Goal: Task Accomplishment & Management: Complete application form

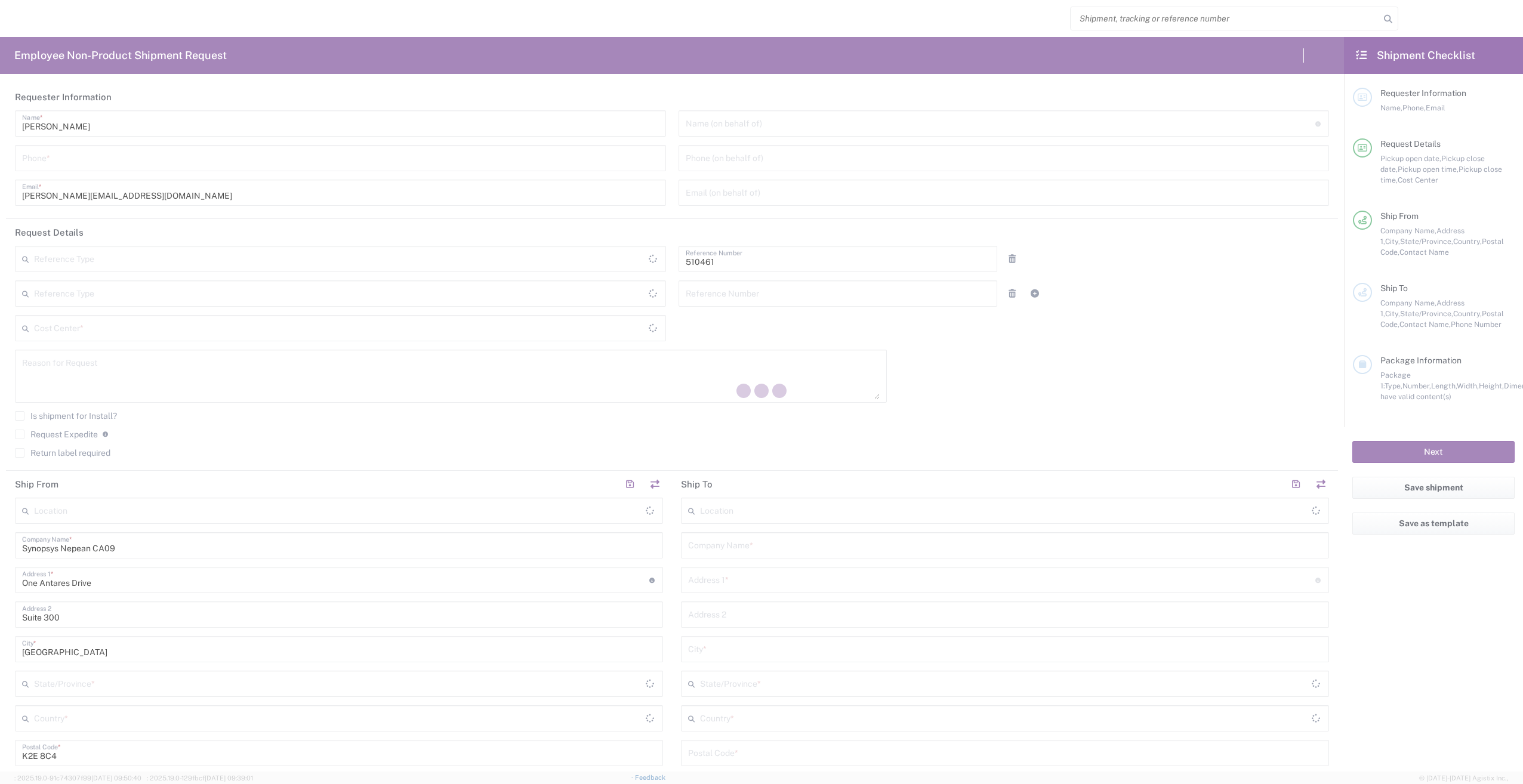
type input "Department"
type input "CA02, SG, MSIP2, R&D 510461"
type input "[GEOGRAPHIC_DATA]"
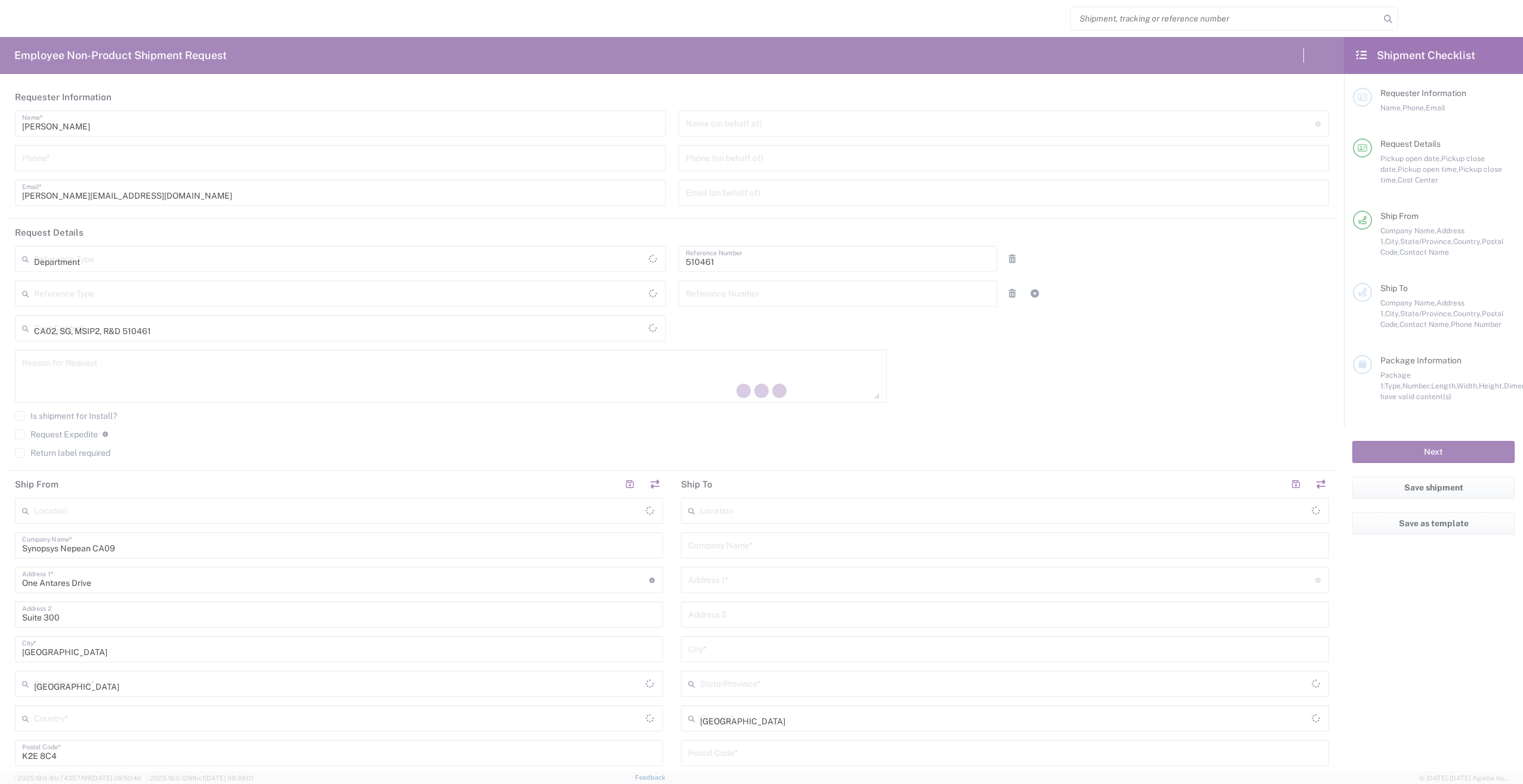
type input "Delivered at Place"
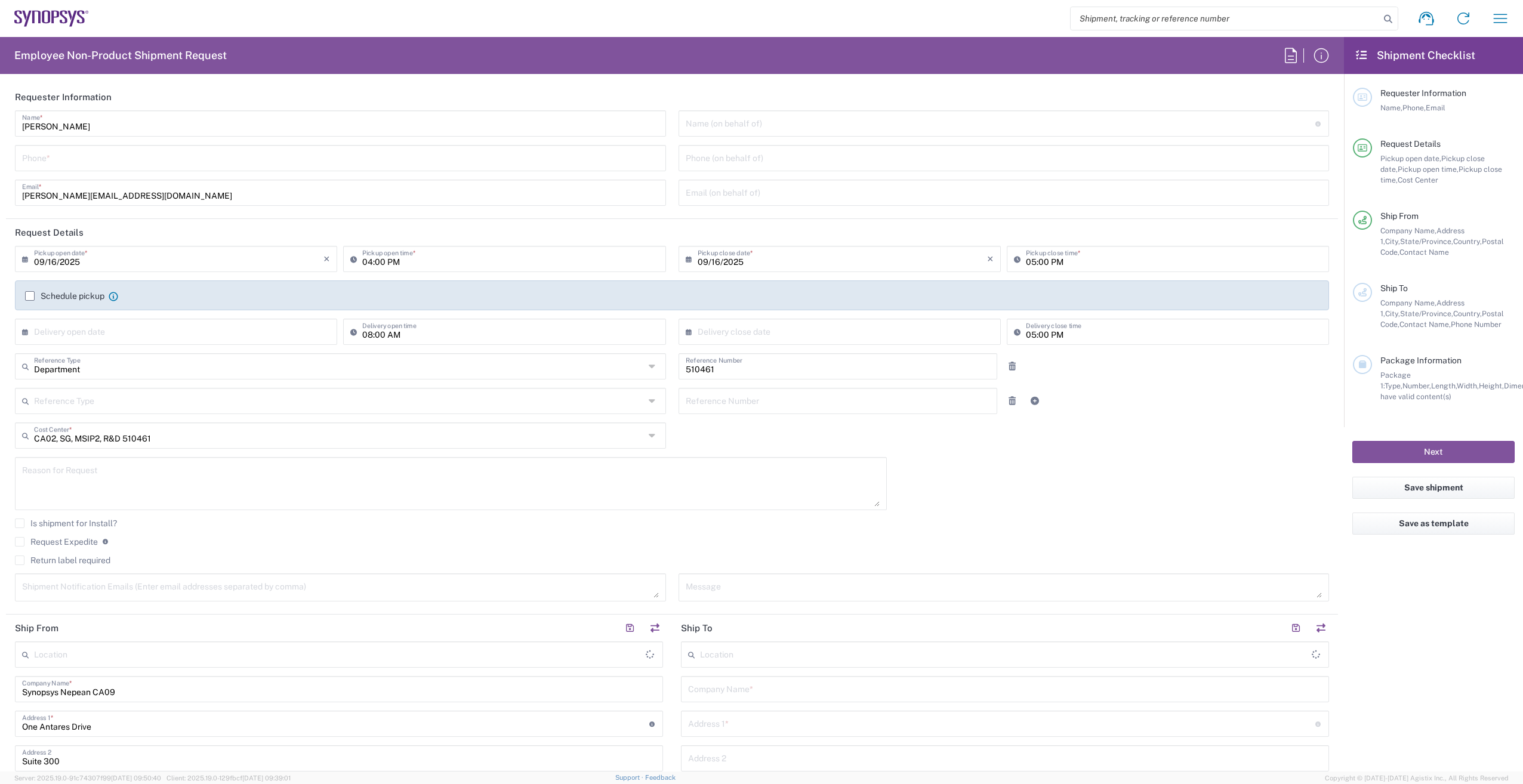
type input "Nepean CA09"
click at [1500, 20] on icon "button" at bounding box center [1501, 19] width 19 height 19
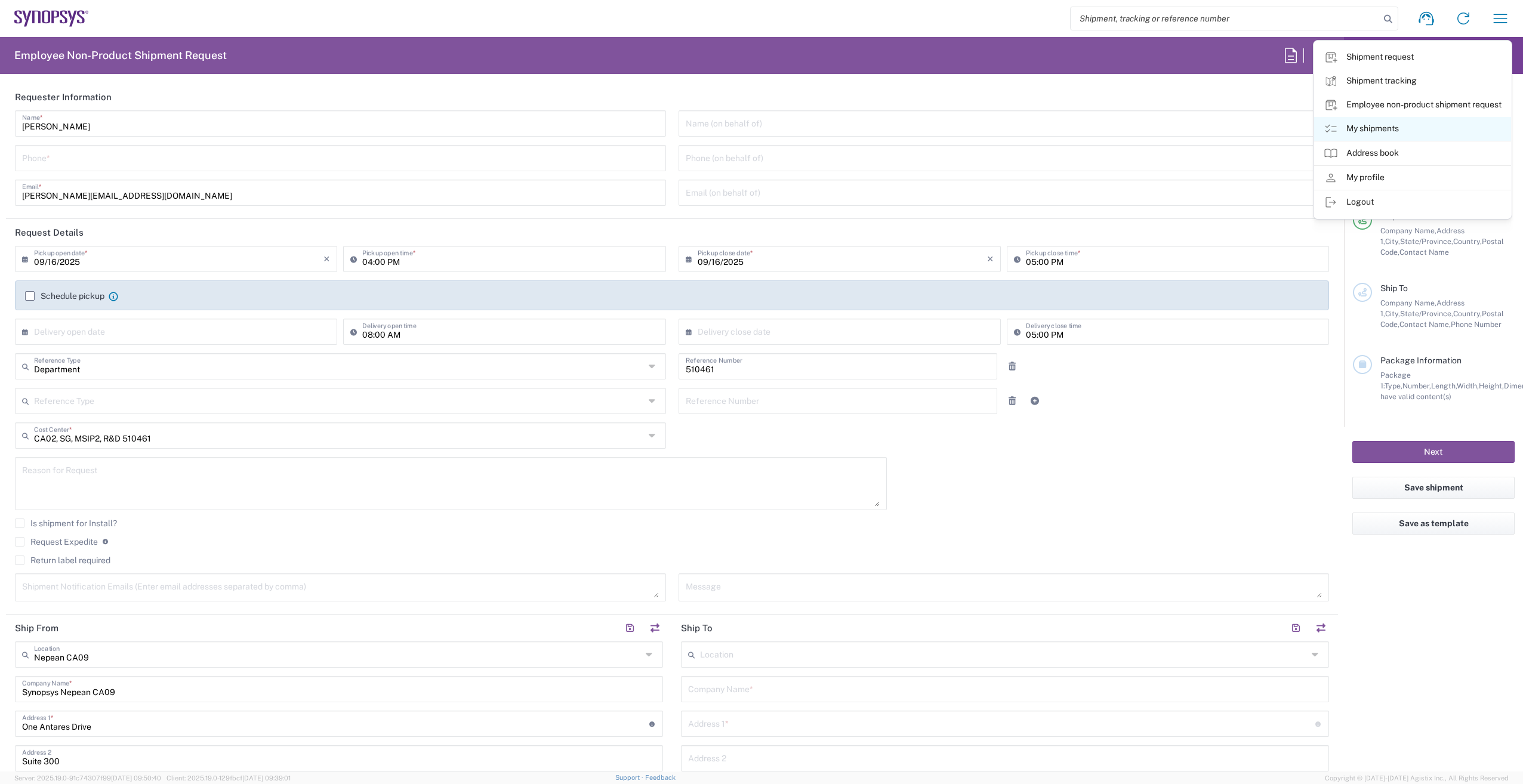
click at [1329, 130] on icon at bounding box center [1331, 128] width 11 height 8
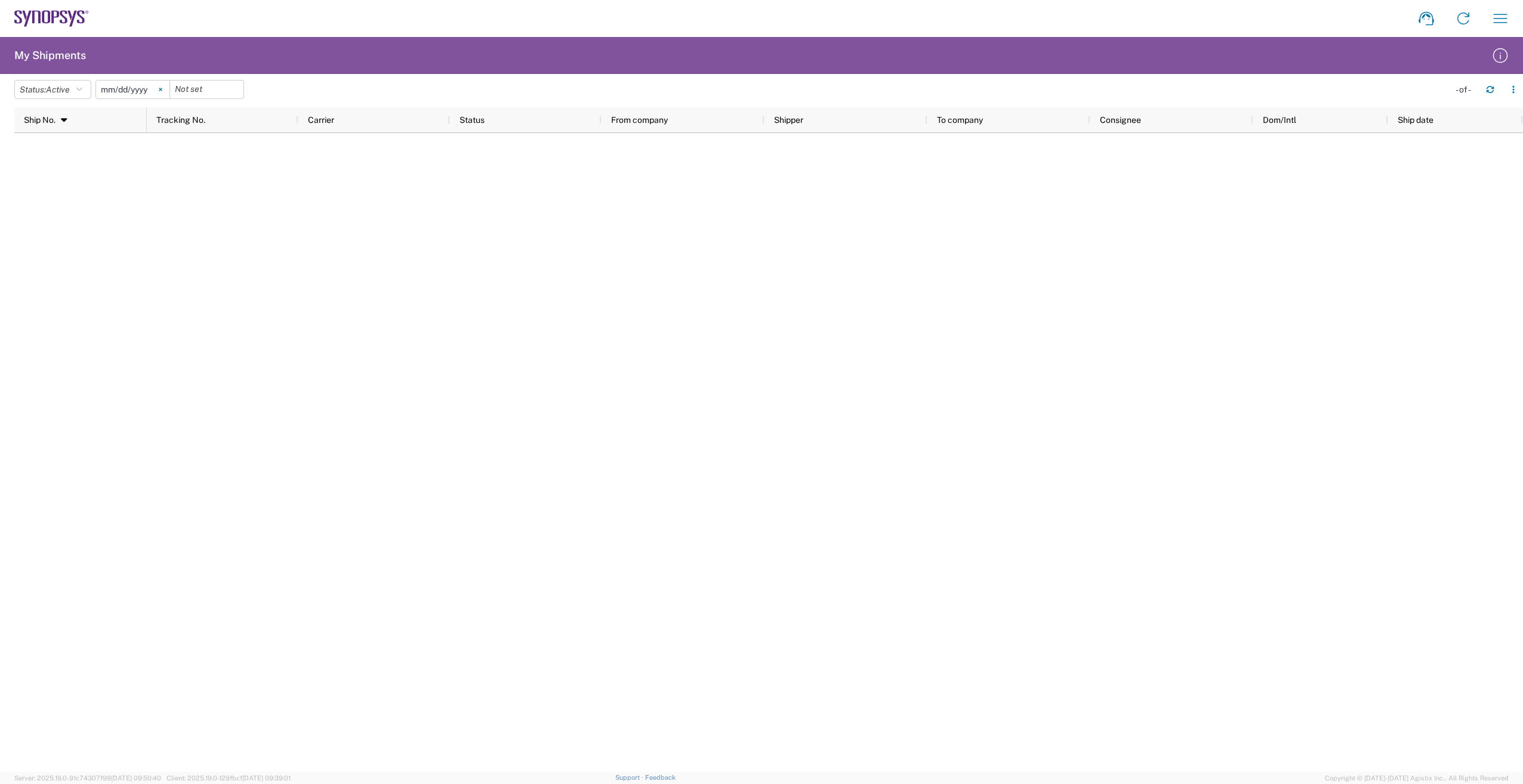
click at [162, 89] on icon at bounding box center [160, 89] width 3 height 3
click at [82, 87] on icon "button" at bounding box center [79, 89] width 6 height 8
click at [74, 154] on span "All" at bounding box center [84, 152] width 139 height 19
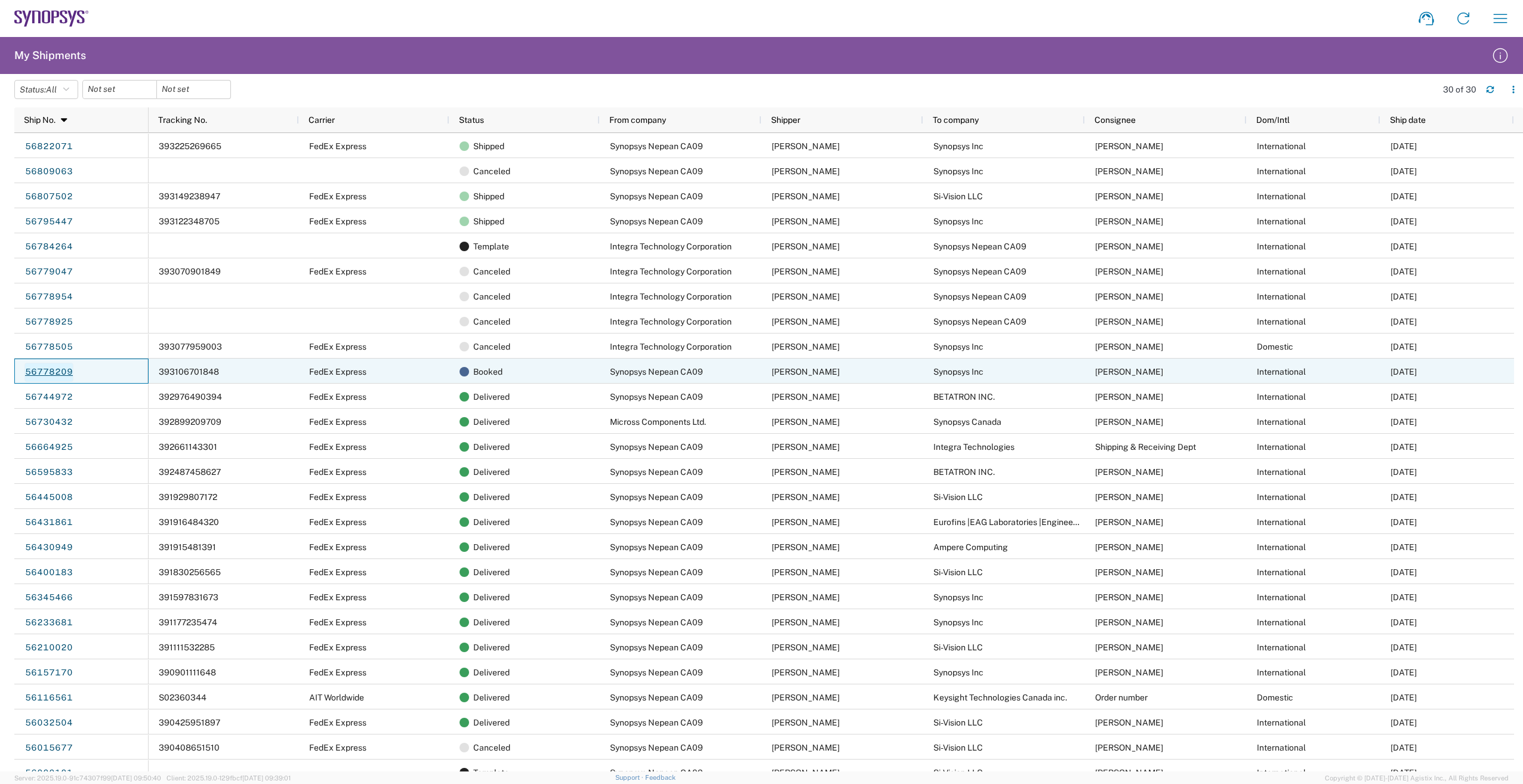
click at [33, 368] on link "56778209" at bounding box center [49, 372] width 49 height 19
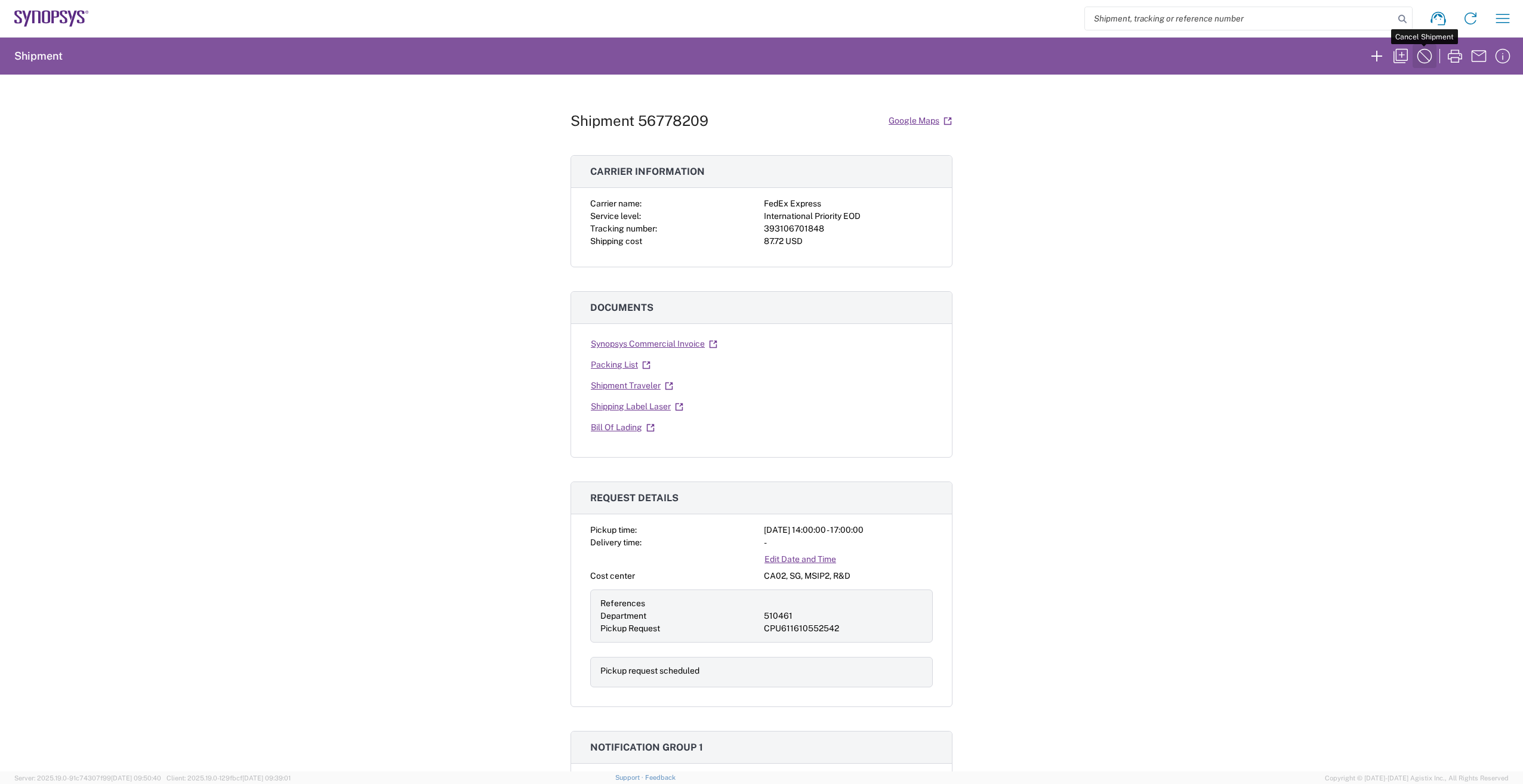
click at [1428, 57] on icon "button" at bounding box center [1425, 56] width 19 height 19
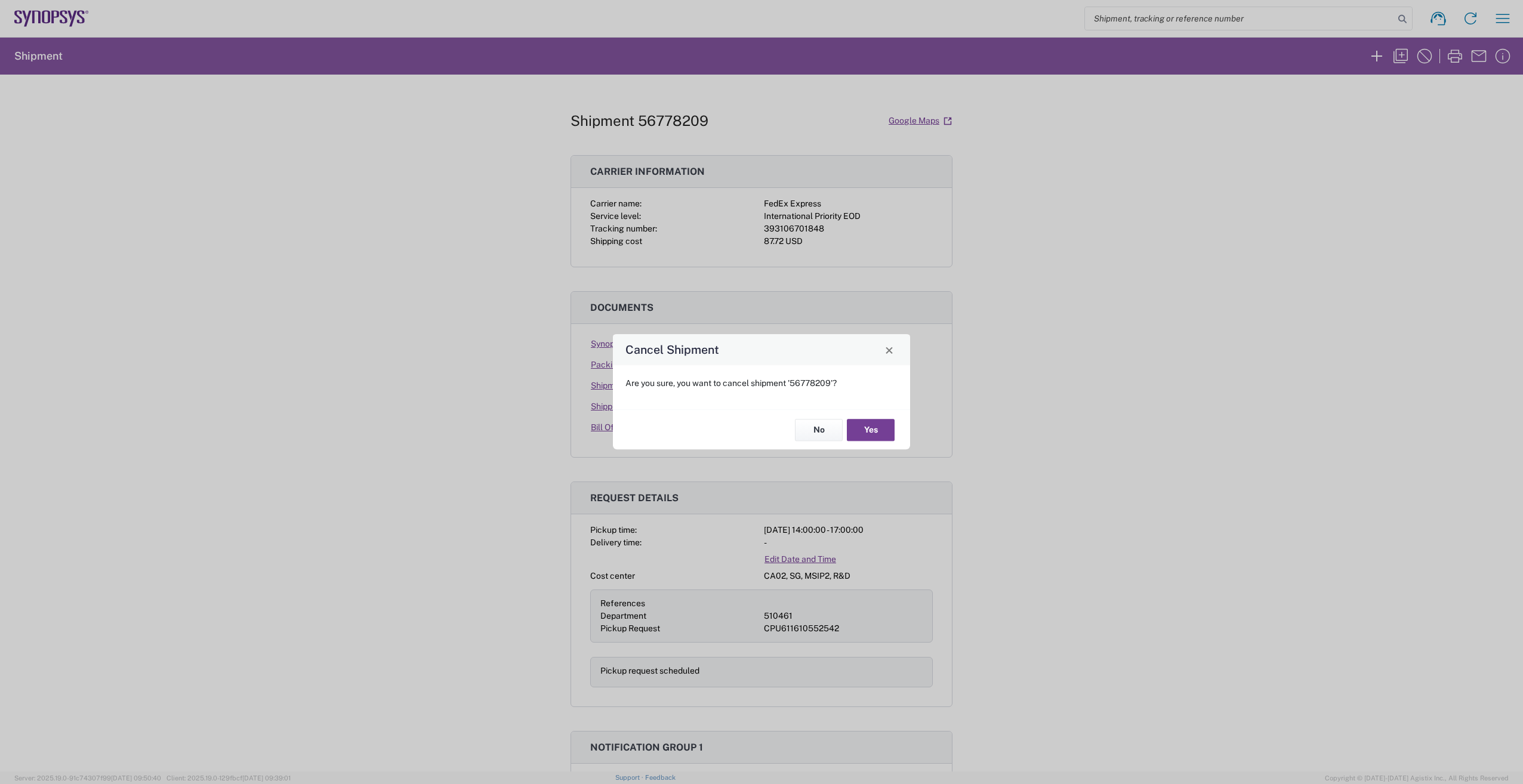
click at [862, 427] on button "Yes" at bounding box center [871, 430] width 48 height 22
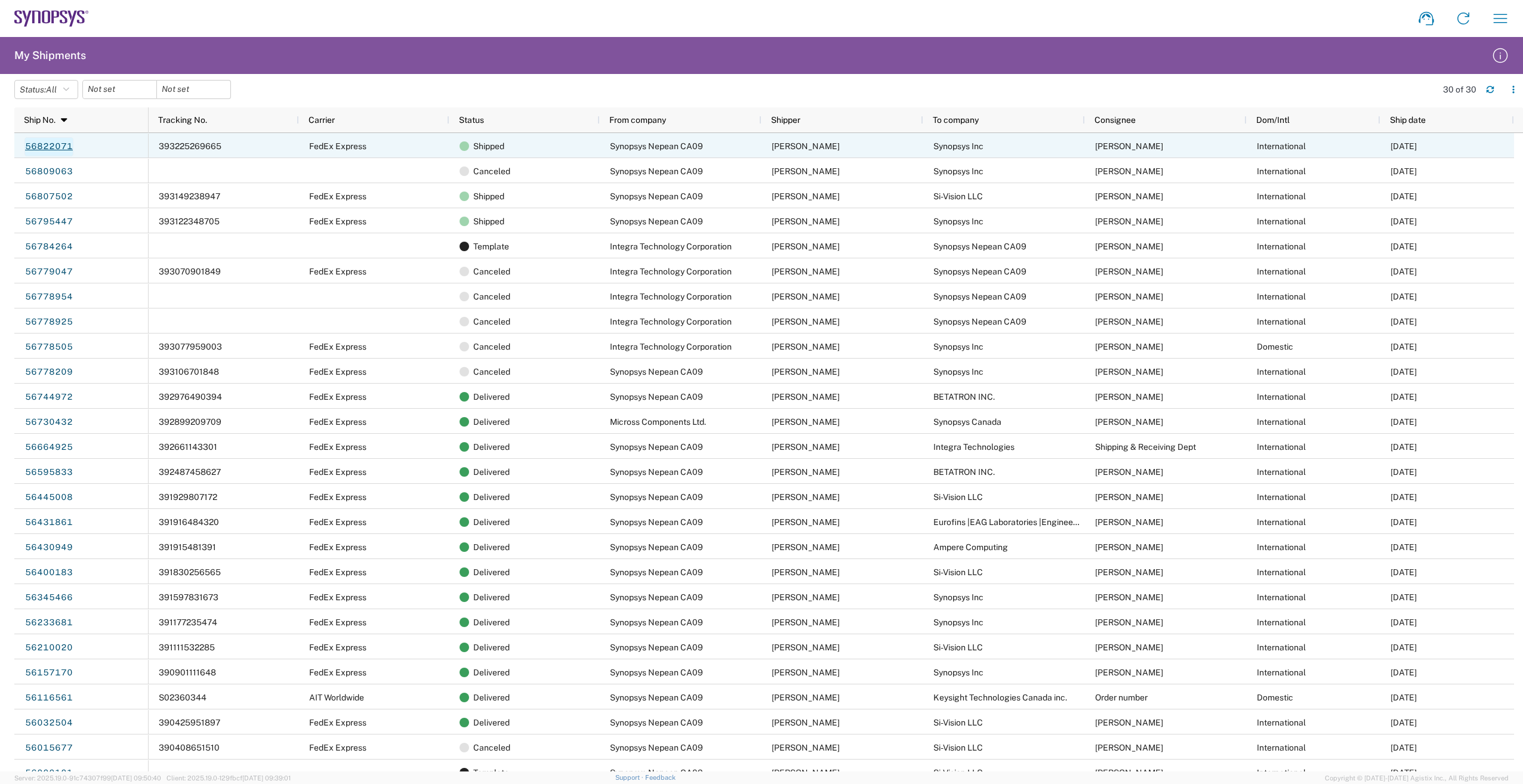
click at [40, 142] on link "56822071" at bounding box center [49, 147] width 49 height 19
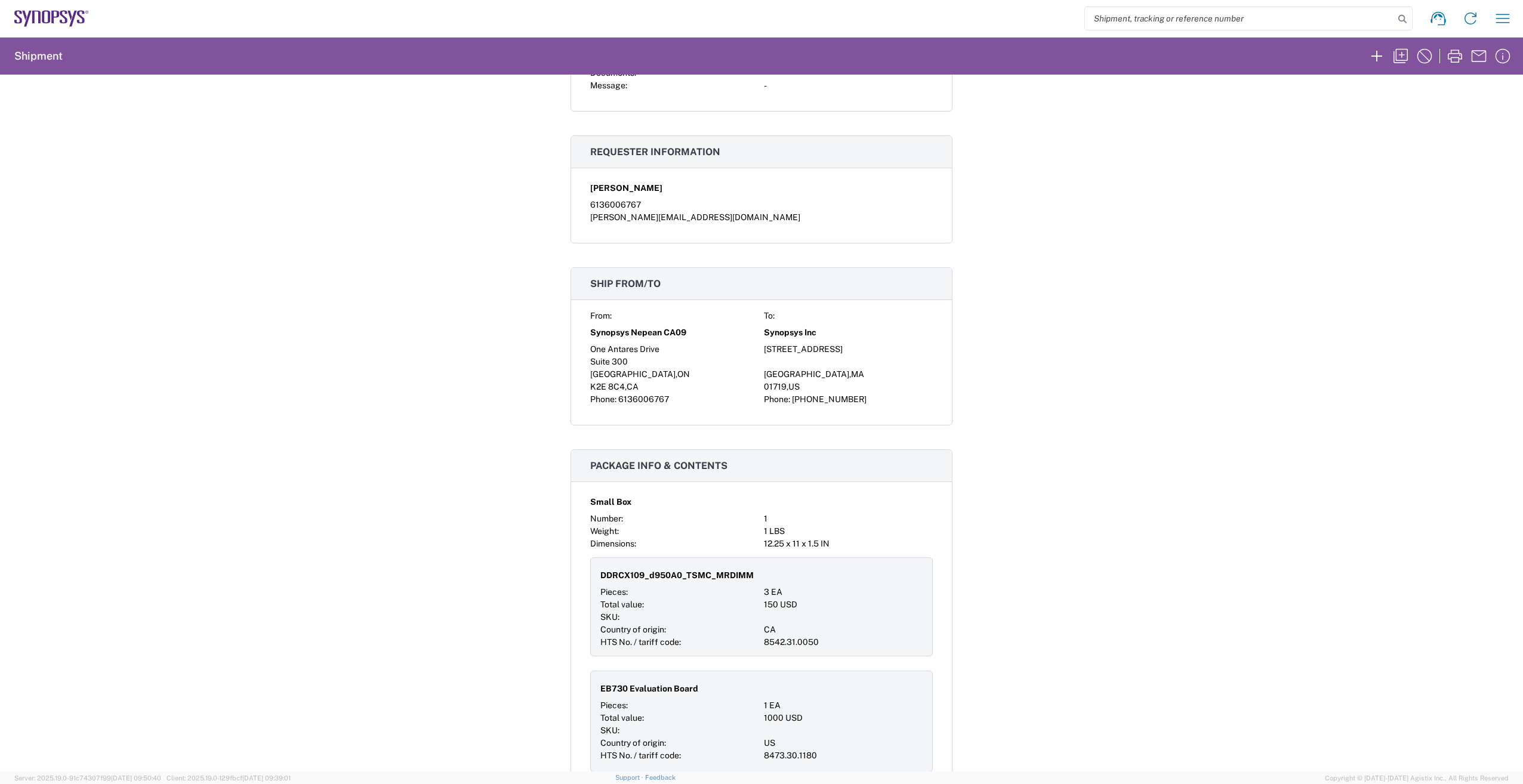
scroll to position [656, 0]
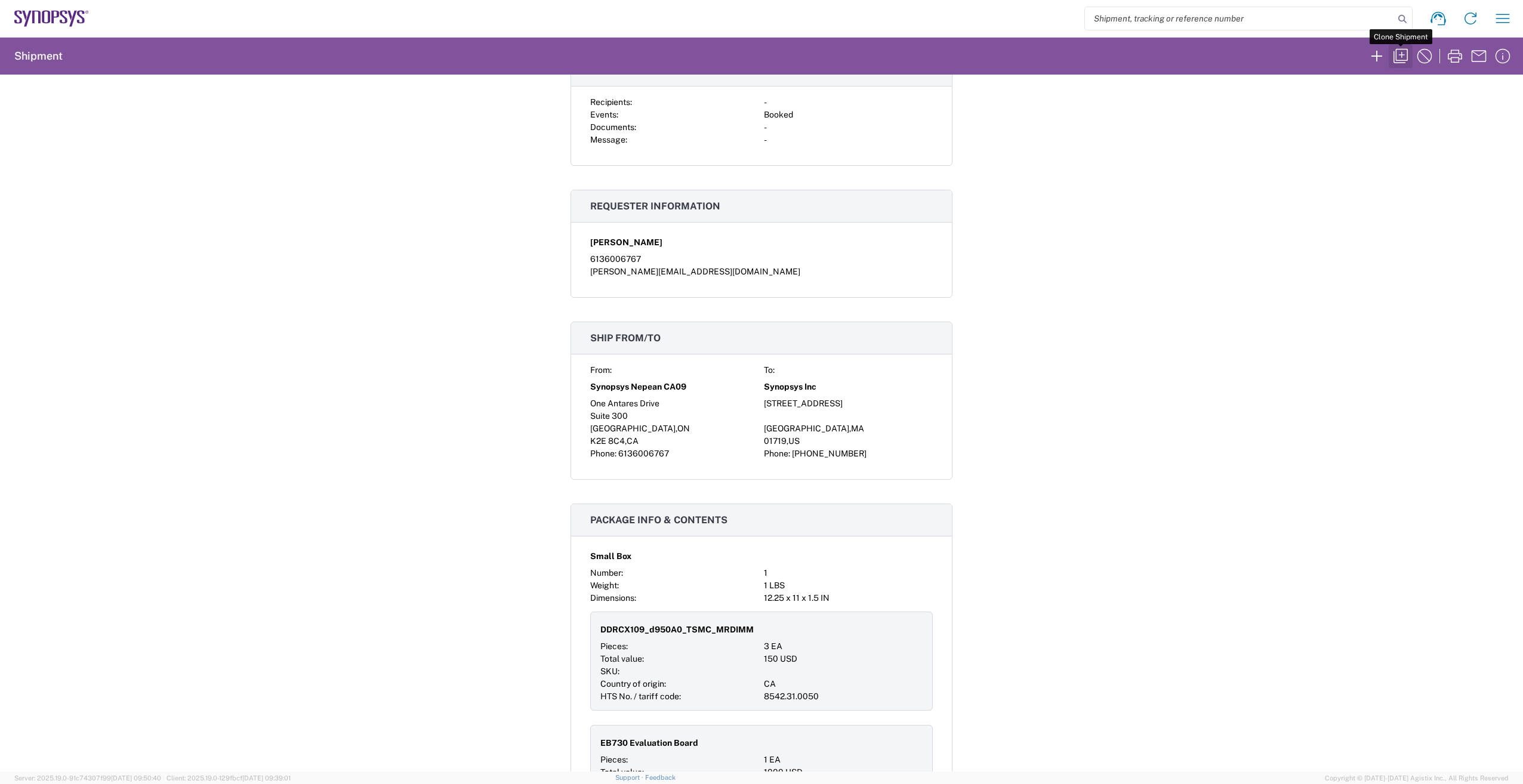
click at [1402, 59] on icon "button" at bounding box center [1401, 56] width 19 height 19
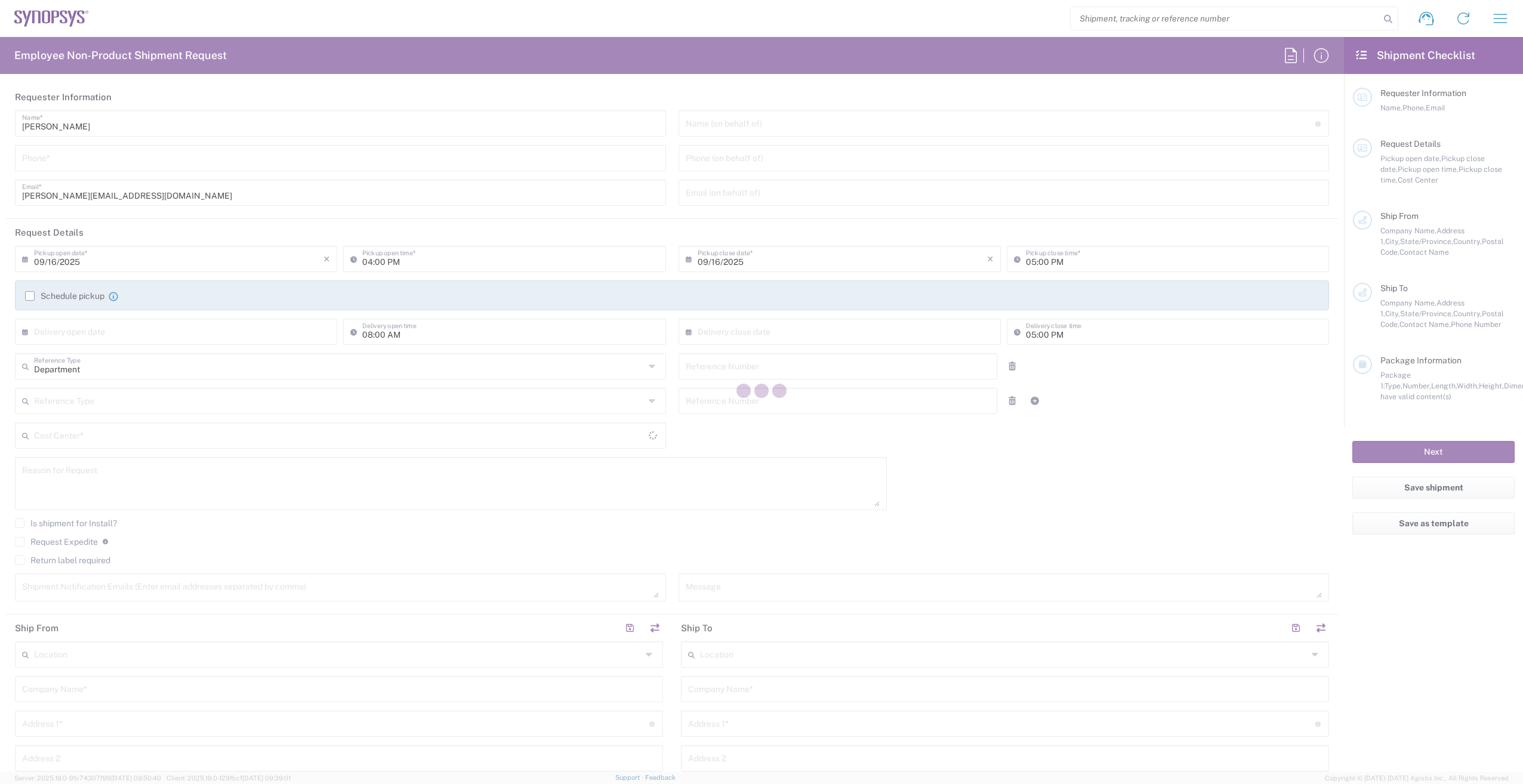
type input "6136006767"
type input "03:00 PM"
type input "510461"
type textarea "Shipping EB730 to Alan"
type textarea "shipping@synopsys.com, asifm@synopsys.com, ca09lab-logistics@synopsys.com, lste…"
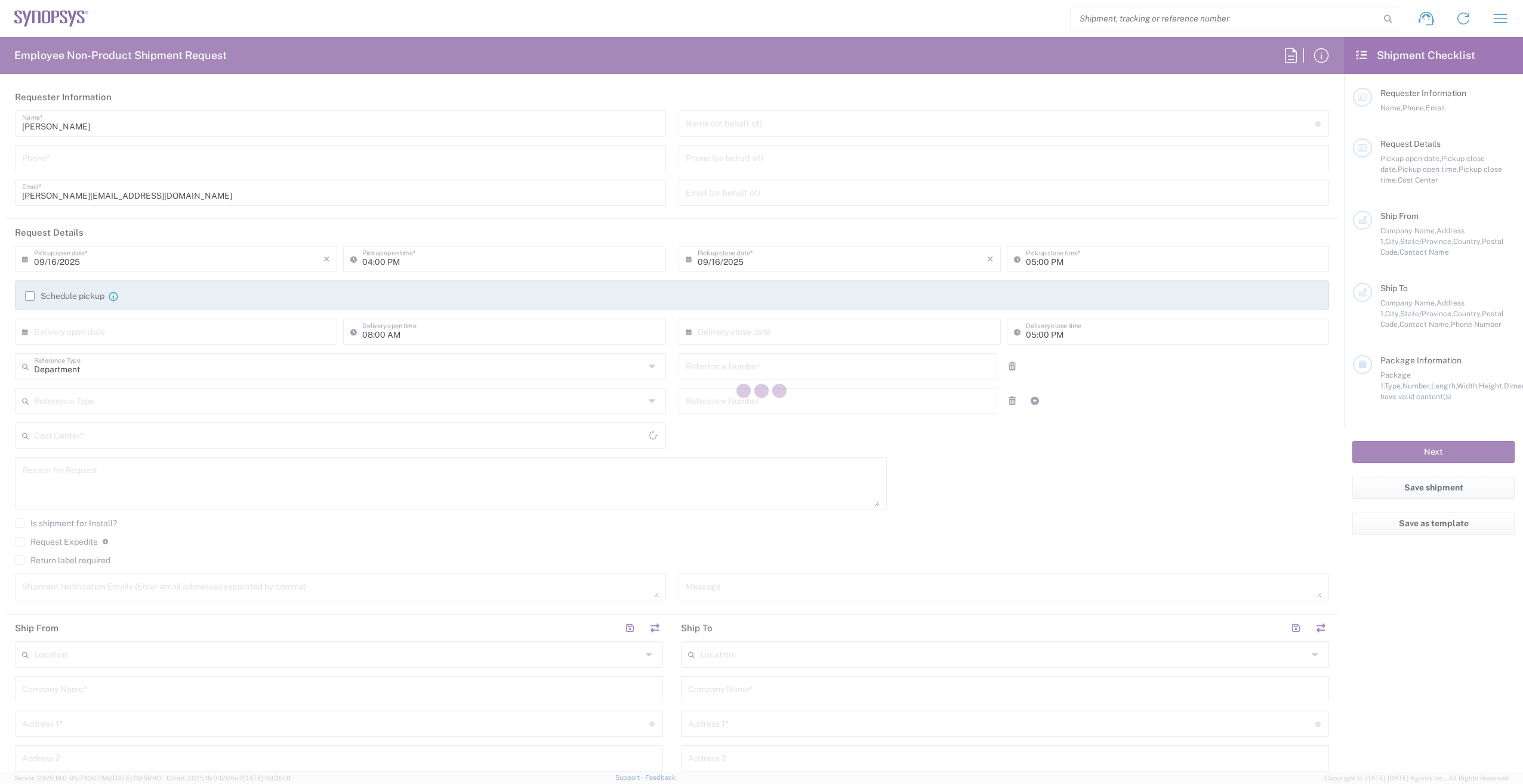
type input "Nepean CA09"
type input "Synopsys Nepean CA09"
type input "One Antares Drive"
type input "Suite 300"
type input "Ottawa"
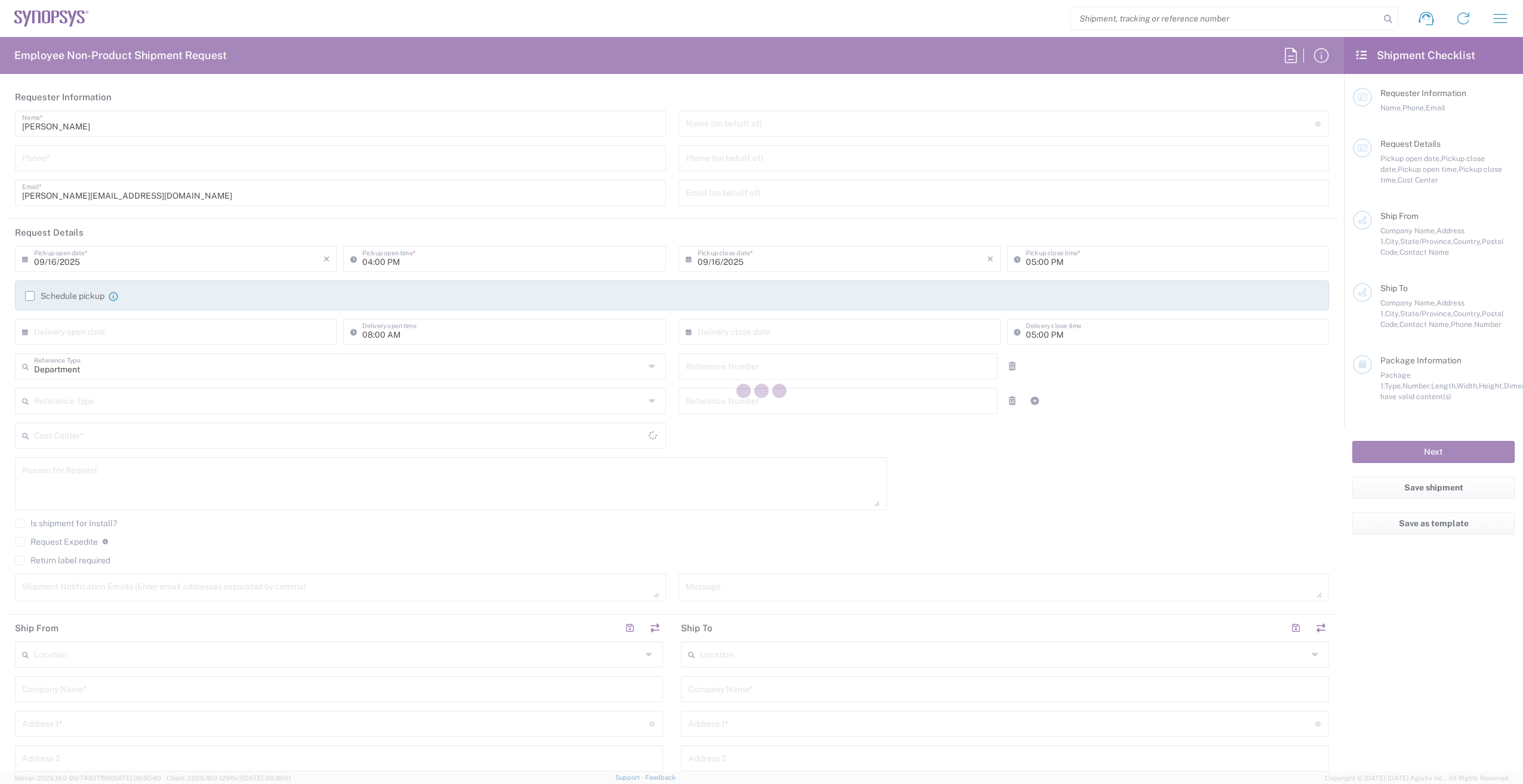
type input "Canada"
type input "K2E 8C4"
type input "Shahrukh Riaz"
type input "6136006767"
type input "shahrukh@synopsys.com"
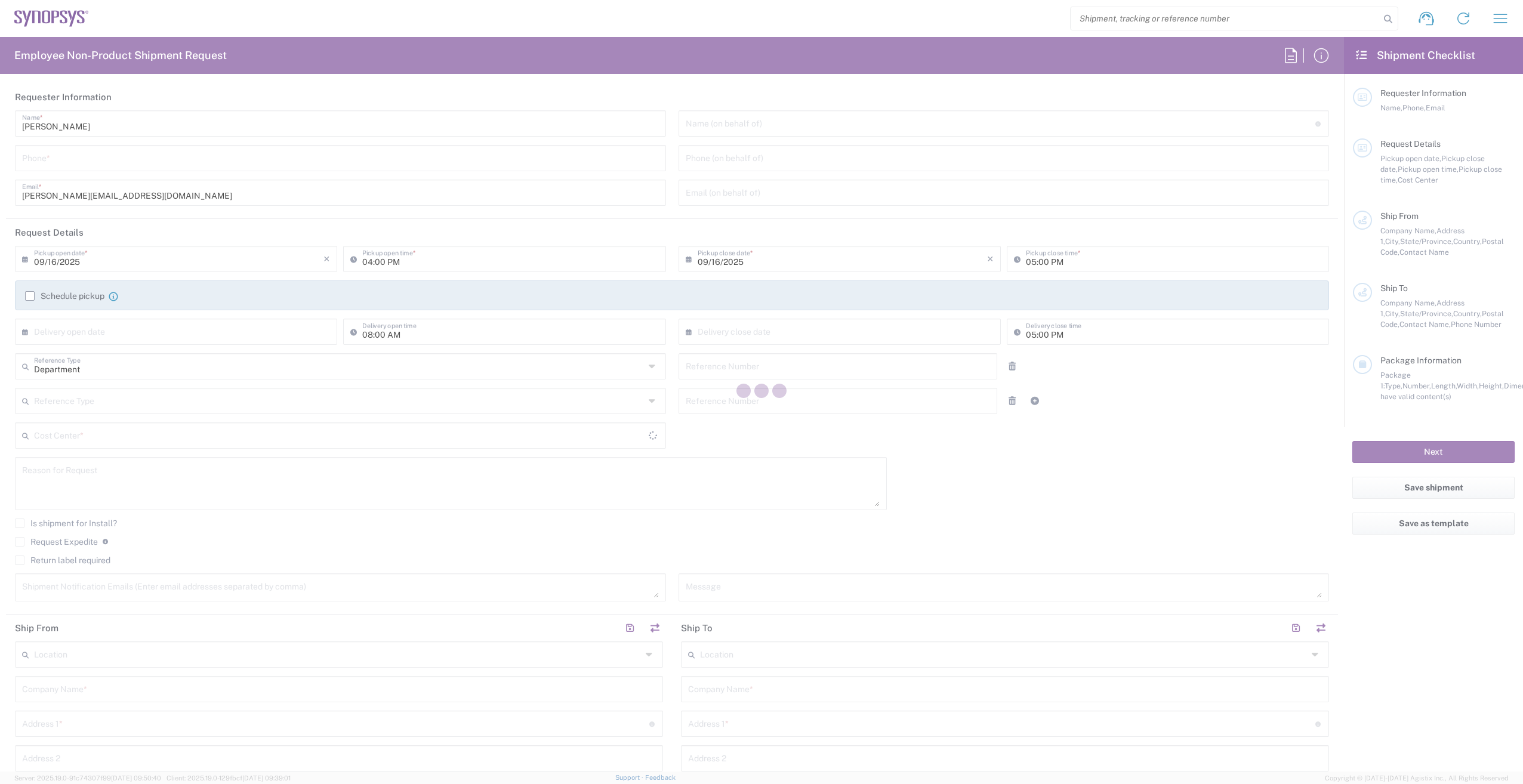
type input "Boxborough US8W"
type input "Synopsys Inc"
type input "90 Central St"
type input "Boxborough"
type input "Massachusetts"
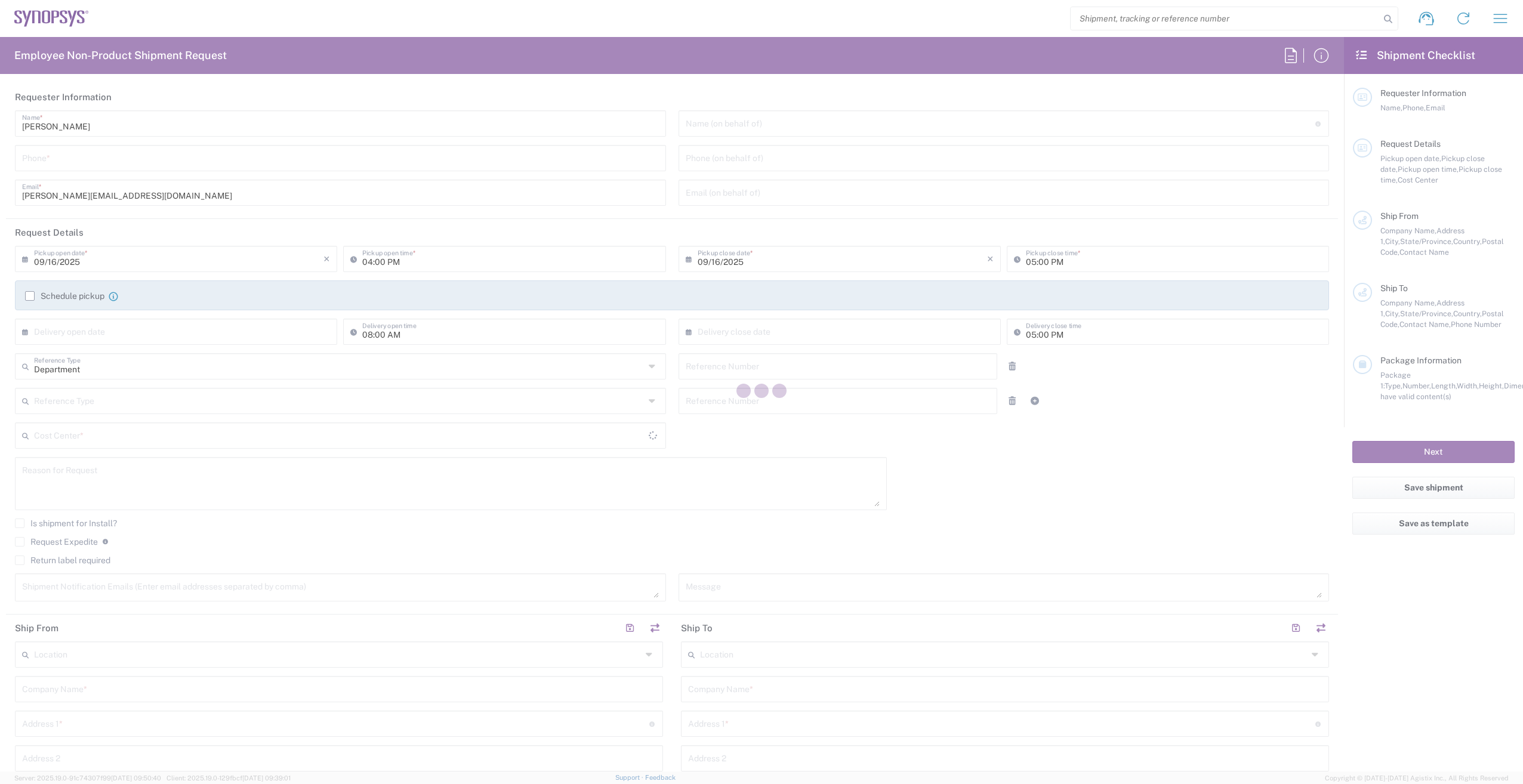
type input "01719"
type input "Alan Lear"
type input "650-584-5000"
type input "lear@synopsys.com"
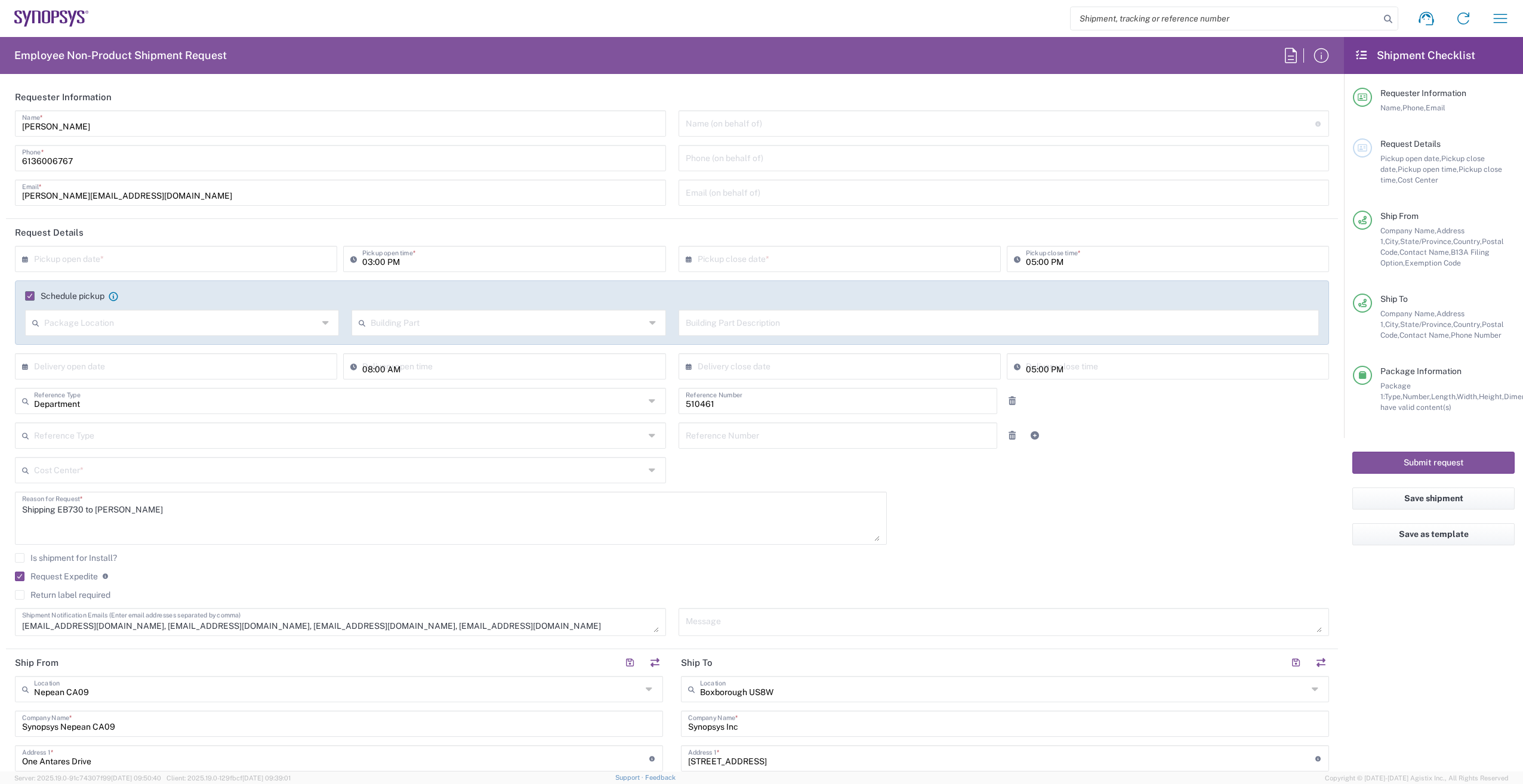
type input "Ontario"
type input "CA02, SG, MSIP2, R&D 510461"
type input "Small Box"
click at [135, 259] on input "text" at bounding box center [178, 258] width 289 height 21
click at [163, 349] on span "16" at bounding box center [160, 350] width 18 height 17
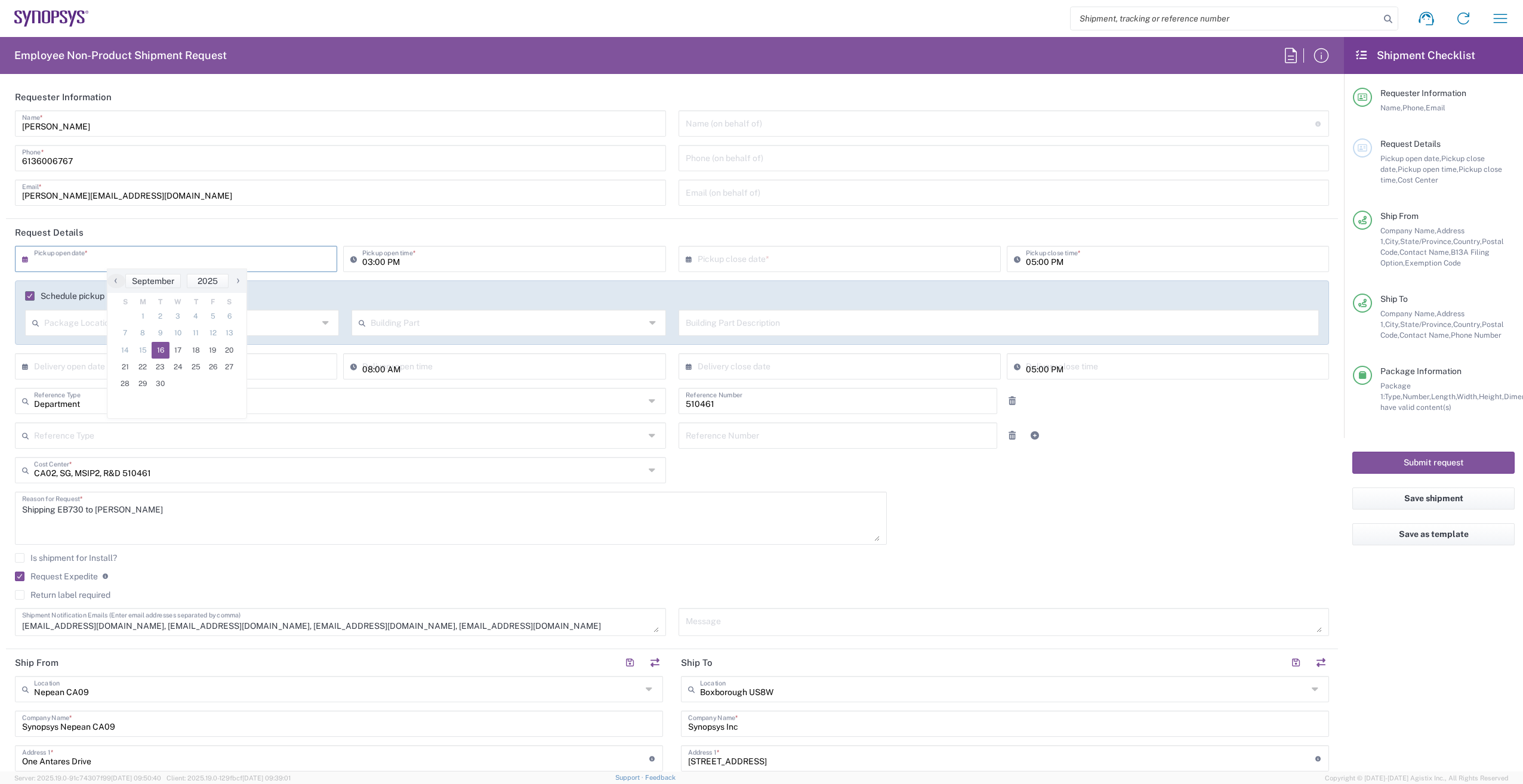
type input "09/16/2025"
click at [1029, 260] on input "05:00 PM" at bounding box center [1174, 258] width 296 height 21
type input "06:00 PM"
click at [979, 561] on agx-checkbox-control "Is shipment for Install?" at bounding box center [671, 557] width 1314 height 10
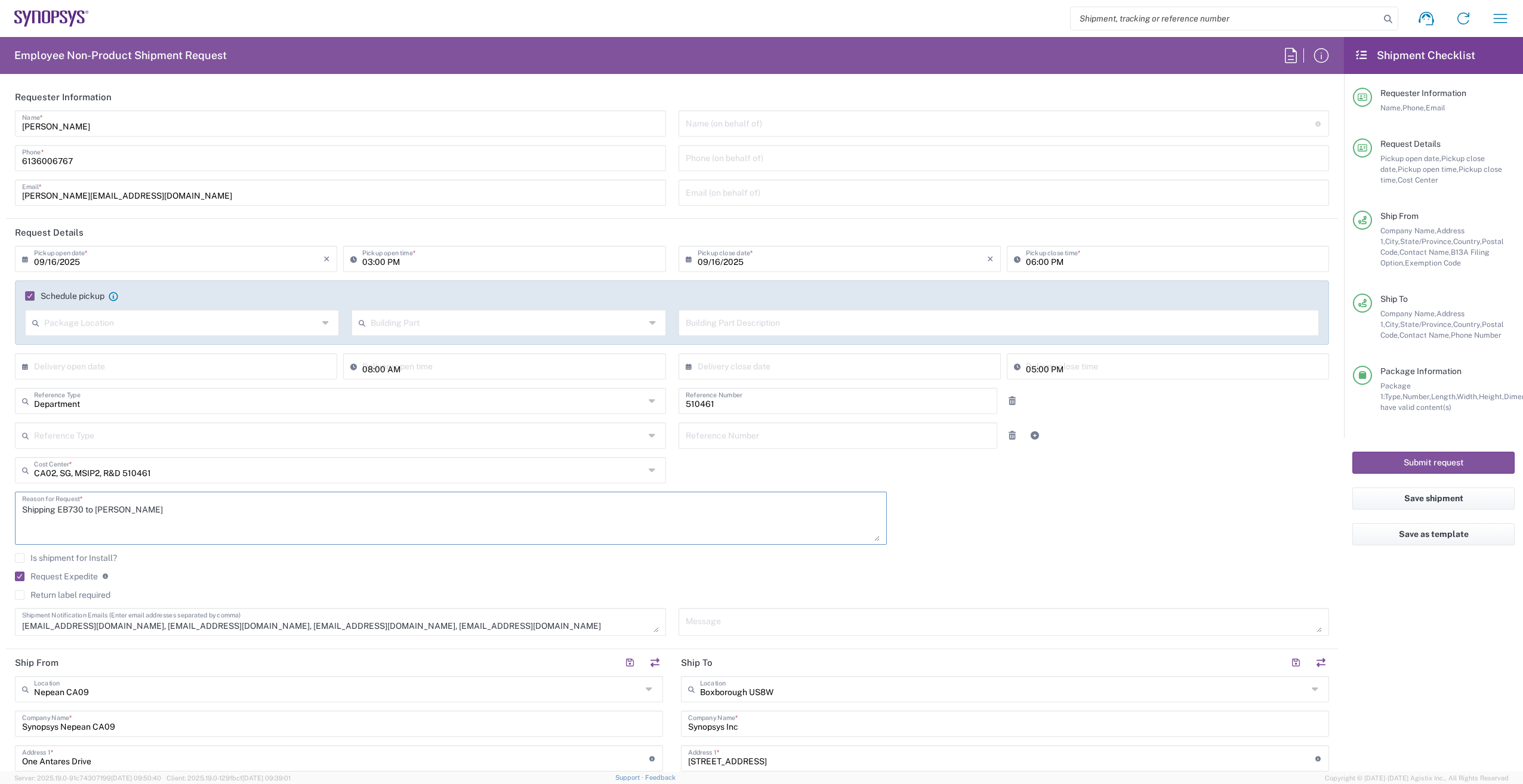
drag, startPoint x: 85, startPoint y: 510, endPoint x: 60, endPoint y: 512, distance: 25.1
click at [60, 512] on textarea "Shipping EB730 to Alan" at bounding box center [451, 518] width 857 height 46
click at [89, 508] on textarea "Shipping LPDDR961 to Alan" at bounding box center [451, 518] width 857 height 46
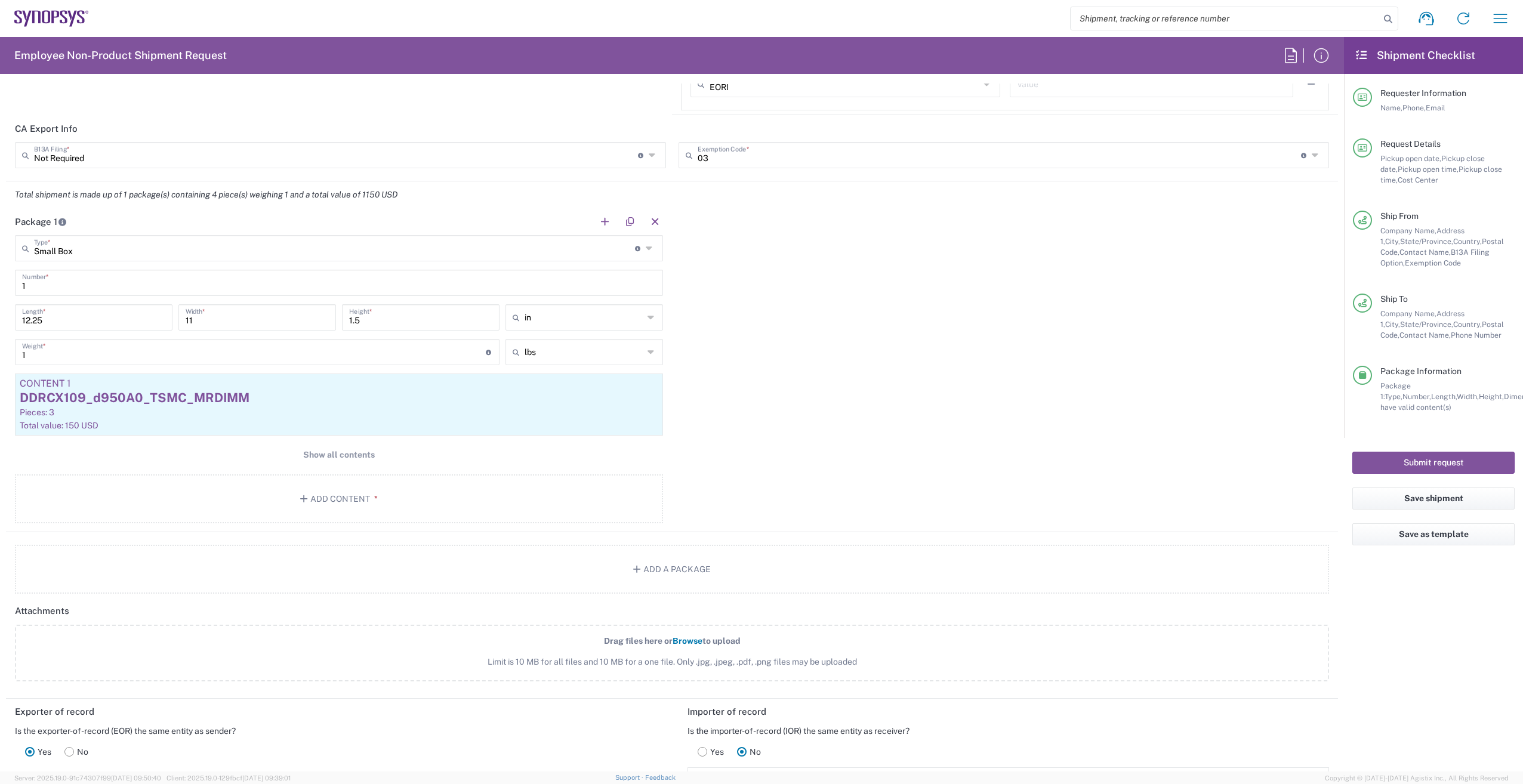
scroll to position [1074, 0]
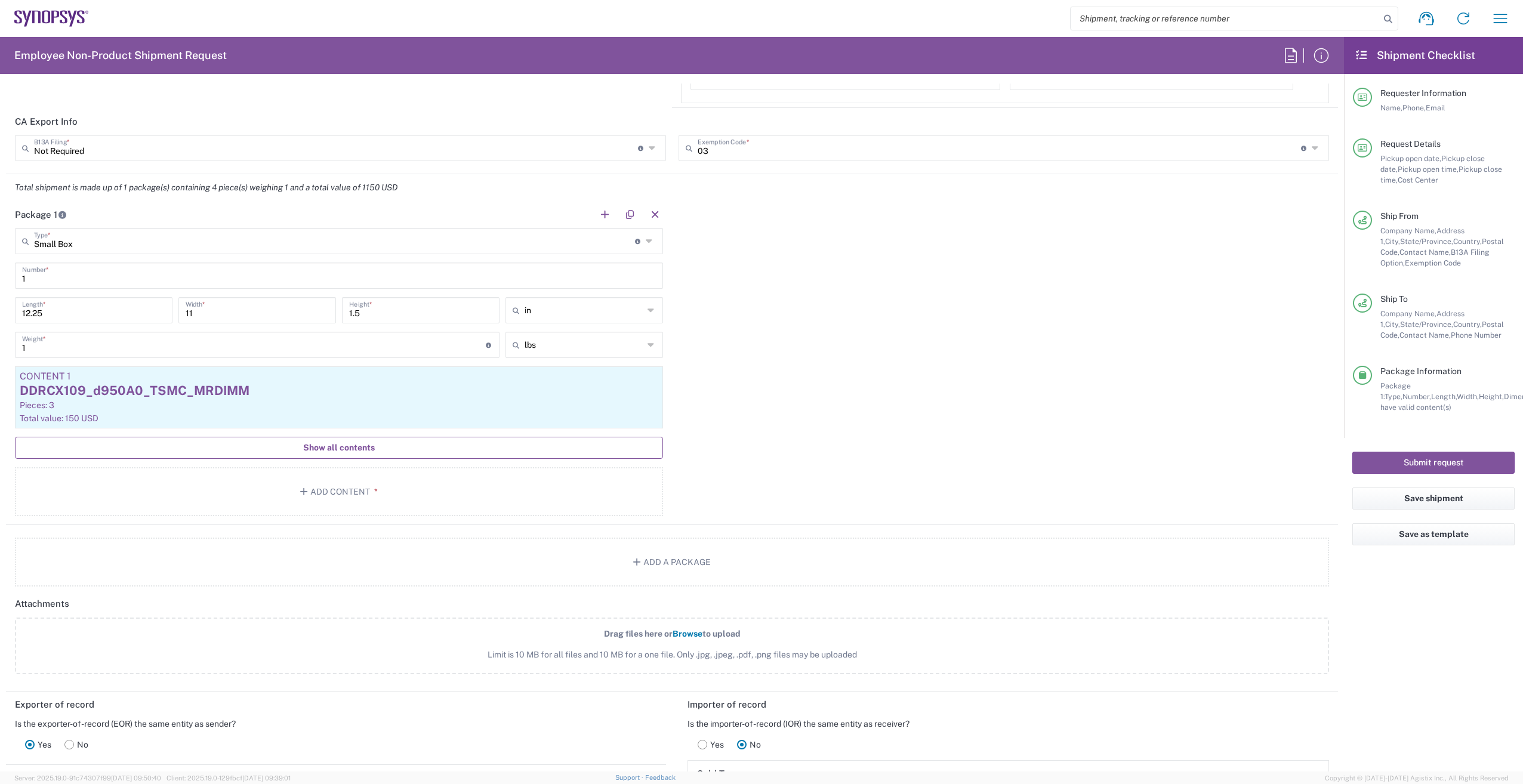
type textarea "Shipping LPDDR_D961 to Alan"
click at [348, 453] on span "Show all contents" at bounding box center [339, 448] width 72 height 11
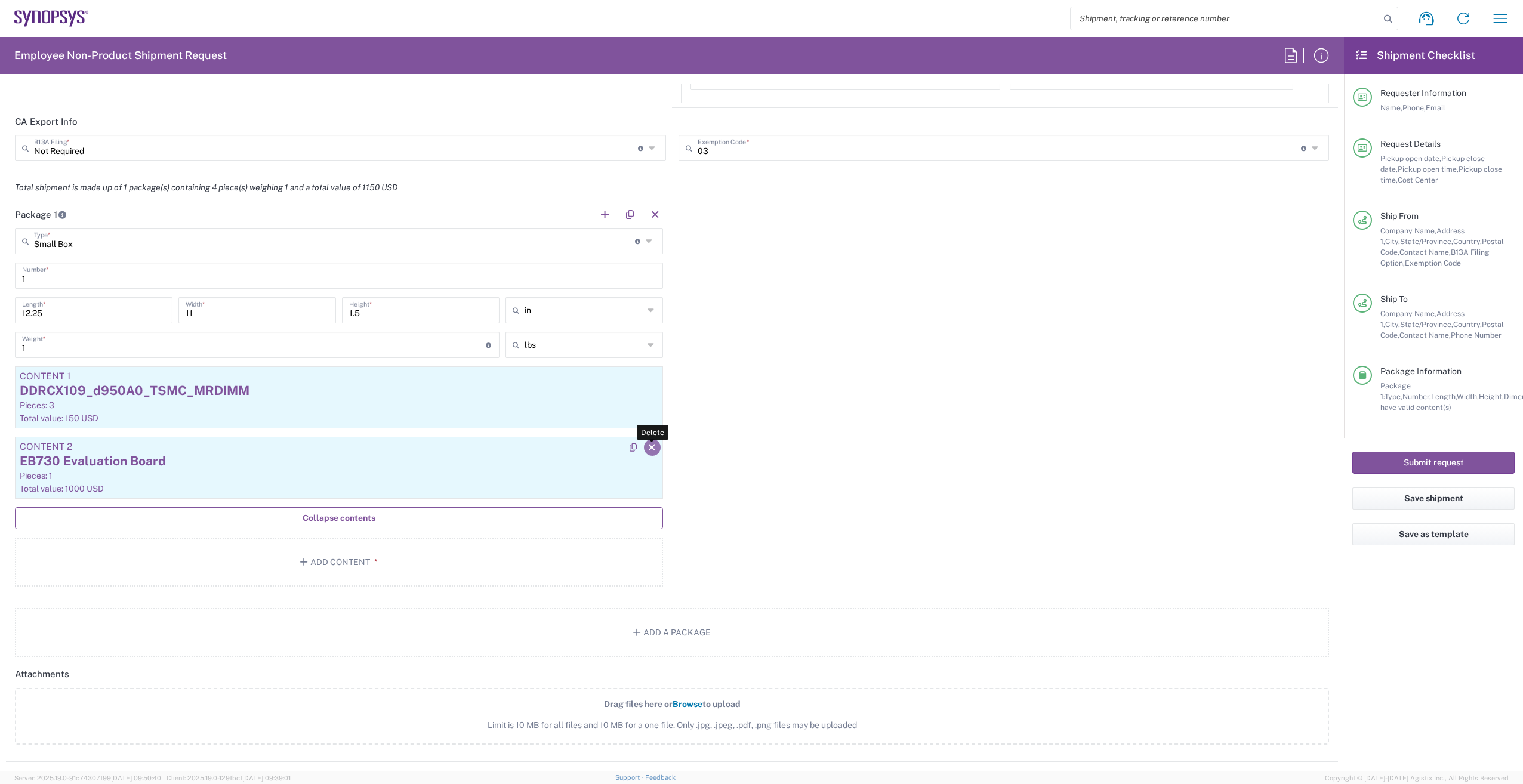
click at [652, 444] on icon "button" at bounding box center [652, 447] width 11 height 8
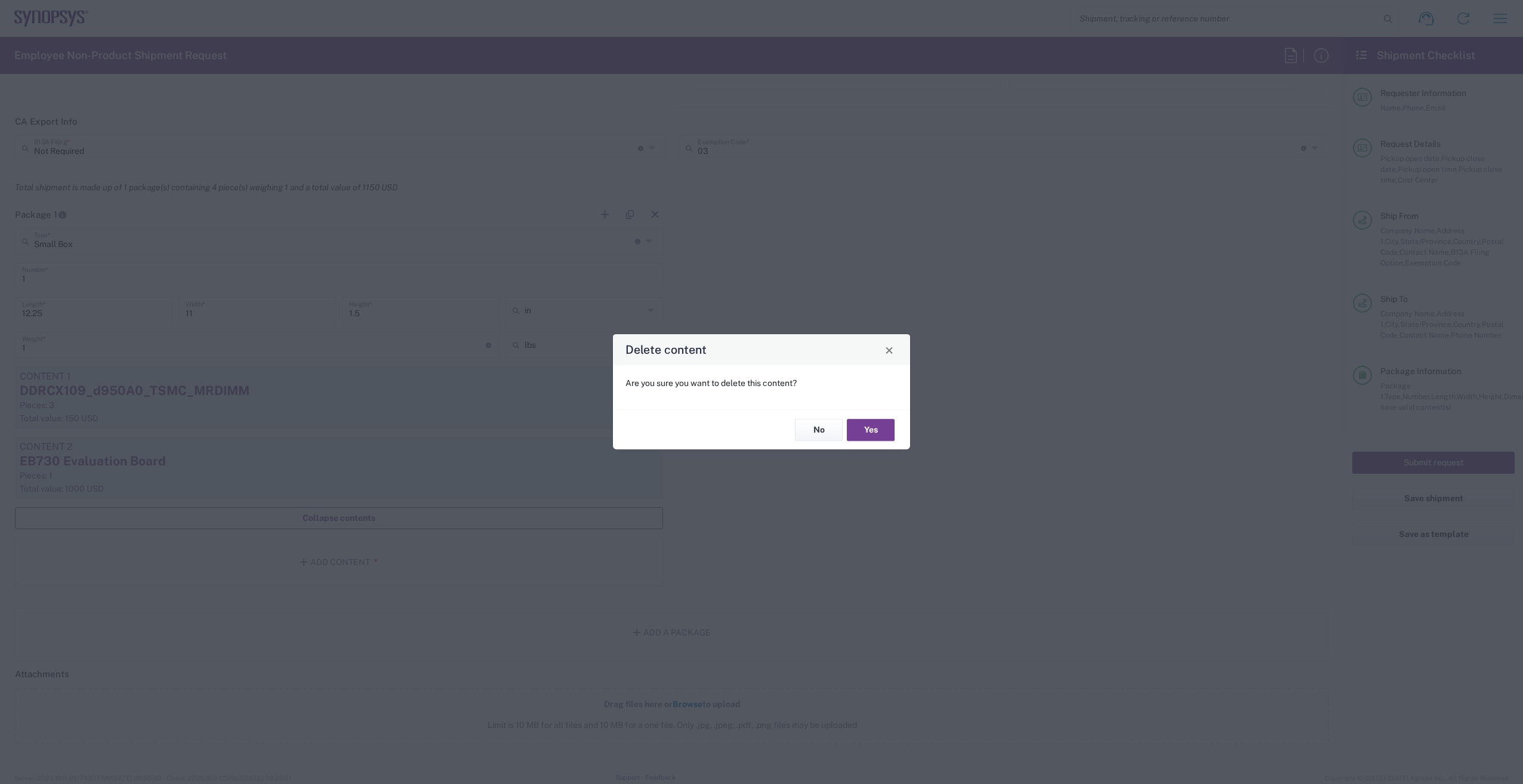
click at [874, 430] on button "Yes" at bounding box center [871, 430] width 48 height 22
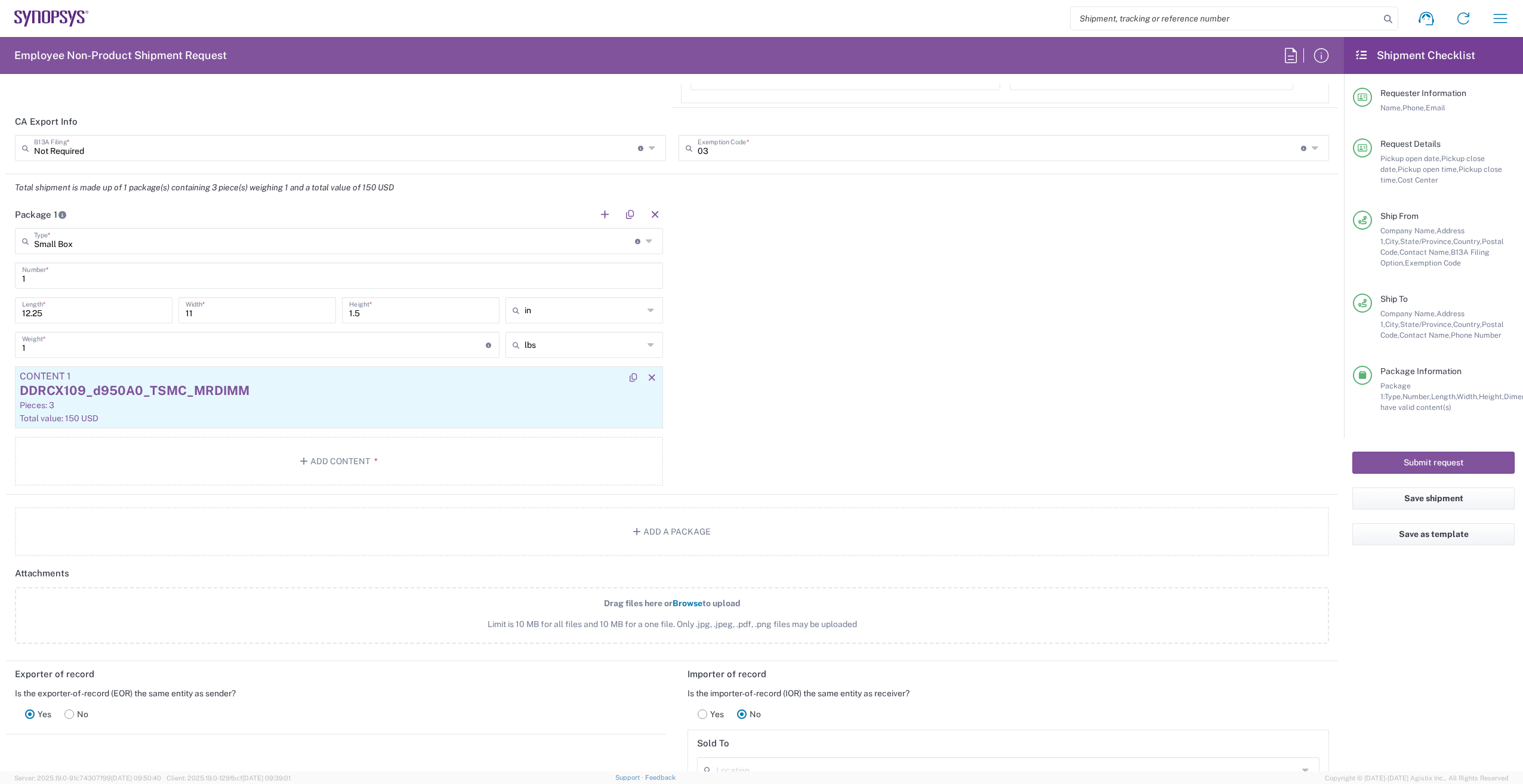
click at [297, 391] on div "DDRCX109_d950A0_TSMC_MRDIMM" at bounding box center [339, 391] width 639 height 18
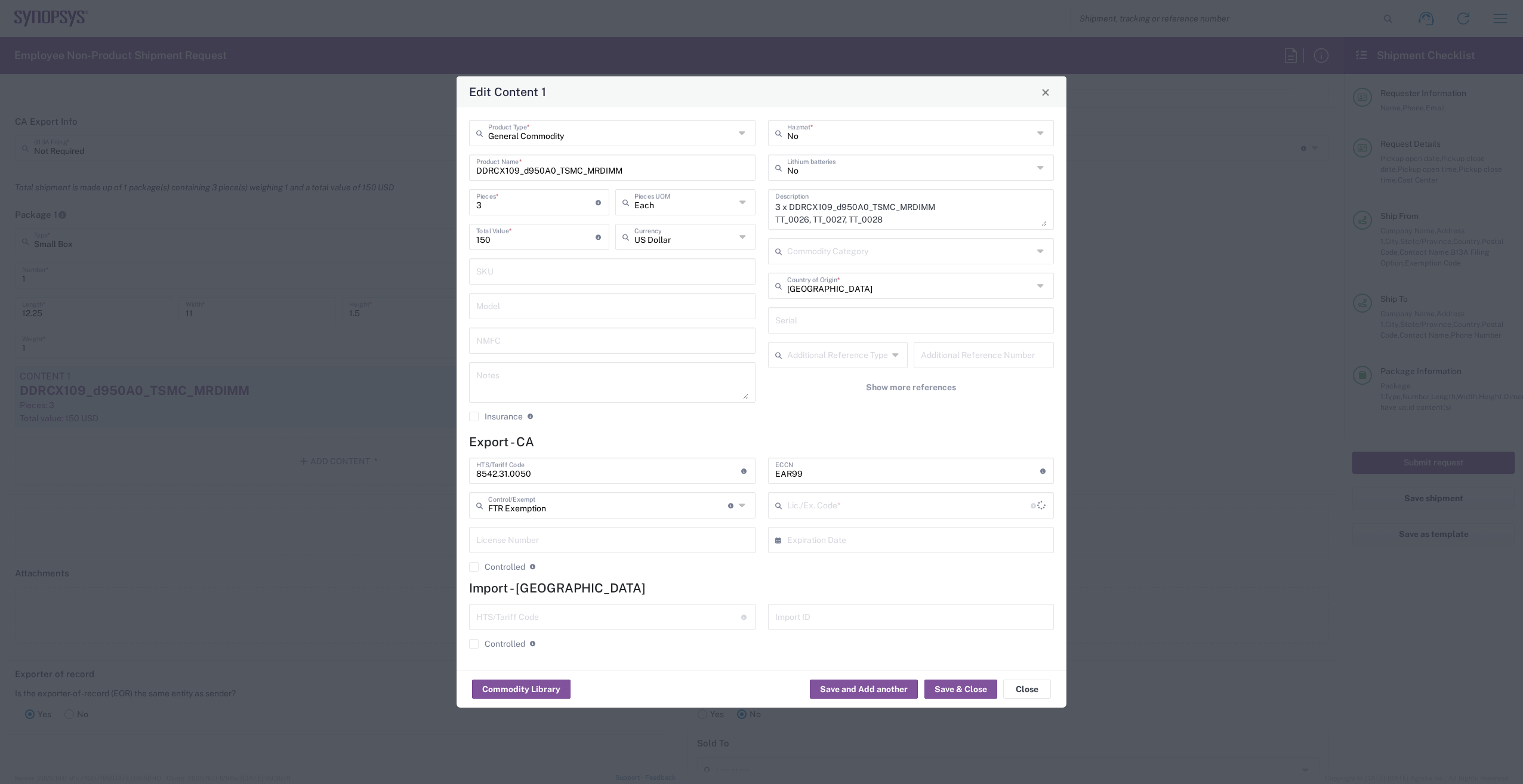
type input "30.36"
drag, startPoint x: 683, startPoint y: 168, endPoint x: 474, endPoint y: 178, distance: 209.2
click at [474, 178] on div "DDRCX109_d950A0_TSMC_MRDIMM Product Name *" at bounding box center [612, 167] width 286 height 26
paste input "8_d961_LP6V1PHY_N2P"
type input "DDRCX108_d961_LP6V1PHY_N2P"
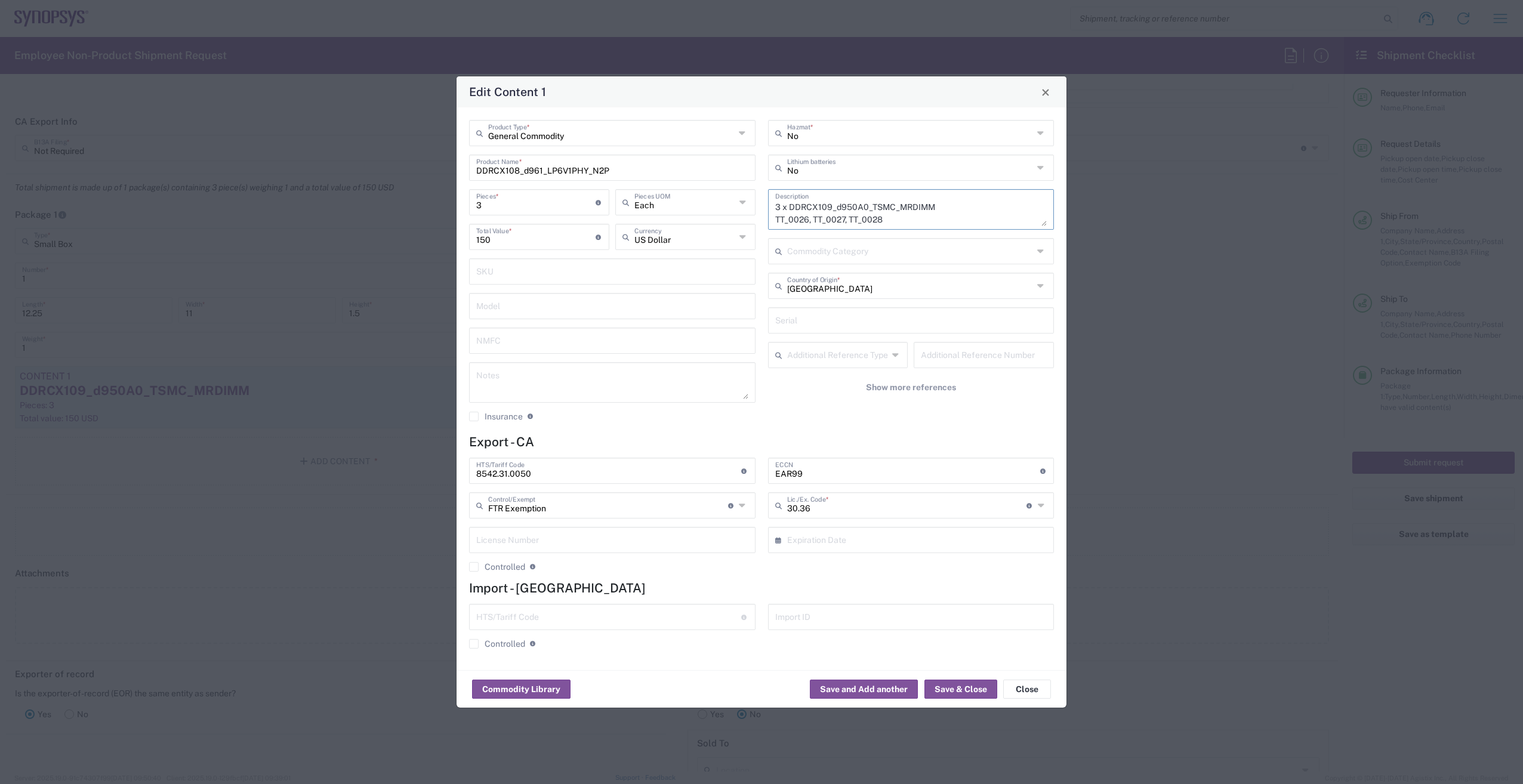
drag, startPoint x: 944, startPoint y: 206, endPoint x: 789, endPoint y: 212, distance: 155.1
click at [789, 212] on textarea "3 x DDRCX109_d950A0_TSMC_MRDIMM TT_0026, TT_0027, TT_0028" at bounding box center [912, 209] width 272 height 33
paste textarea "8_d961_LP6V1PHY_N2P"
drag, startPoint x: 898, startPoint y: 218, endPoint x: 749, endPoint y: 226, distance: 149.2
click at [749, 226] on div "General Commodity Product Type * DDRCX108_d961_LP6V1PHY_N2P Product Name * 3 Pi…" at bounding box center [762, 275] width 597 height 310
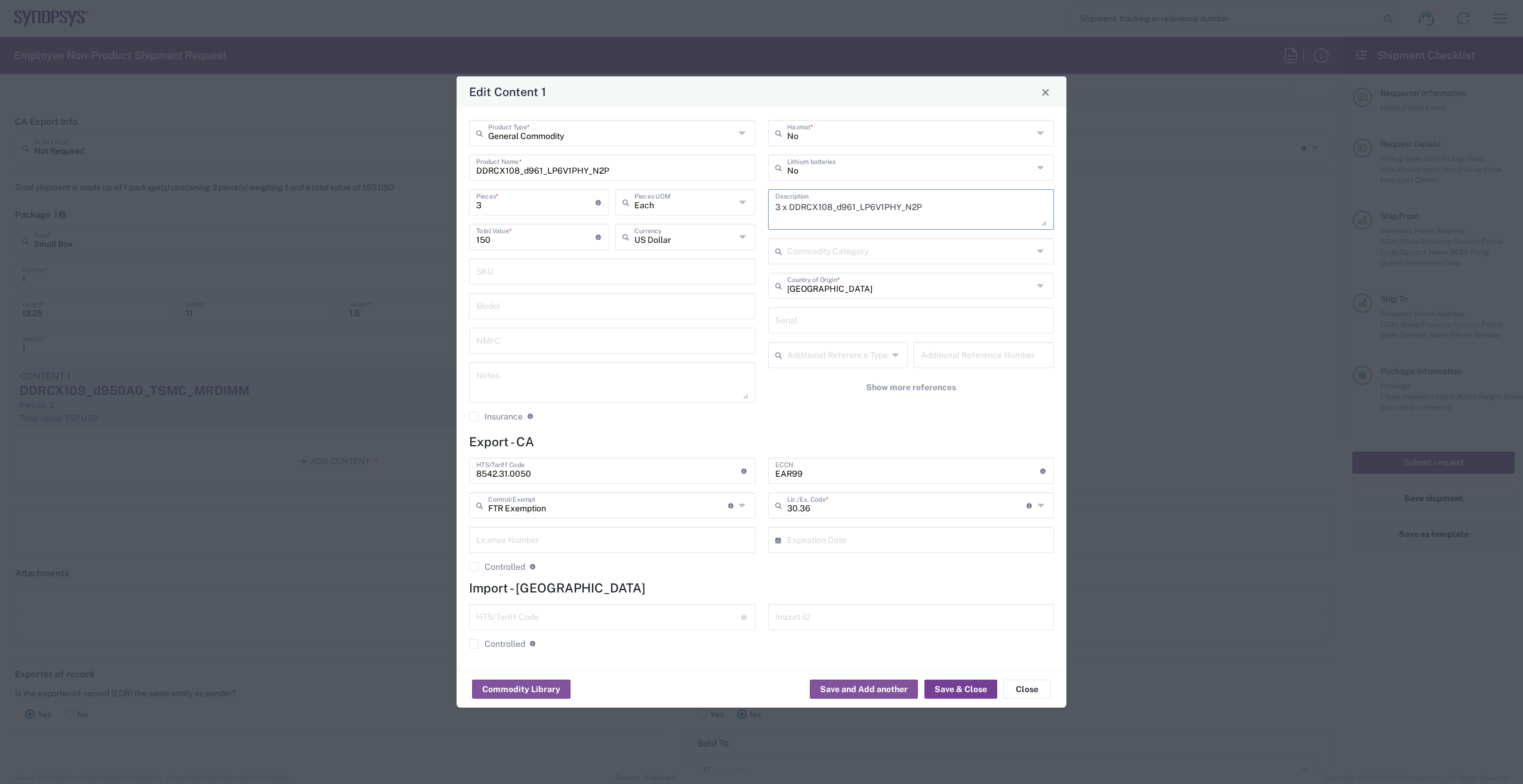
type textarea "3 x DDRCX108_d961_LP6V1PHY_N2P"
click at [958, 683] on button "Save & Close" at bounding box center [961, 689] width 73 height 19
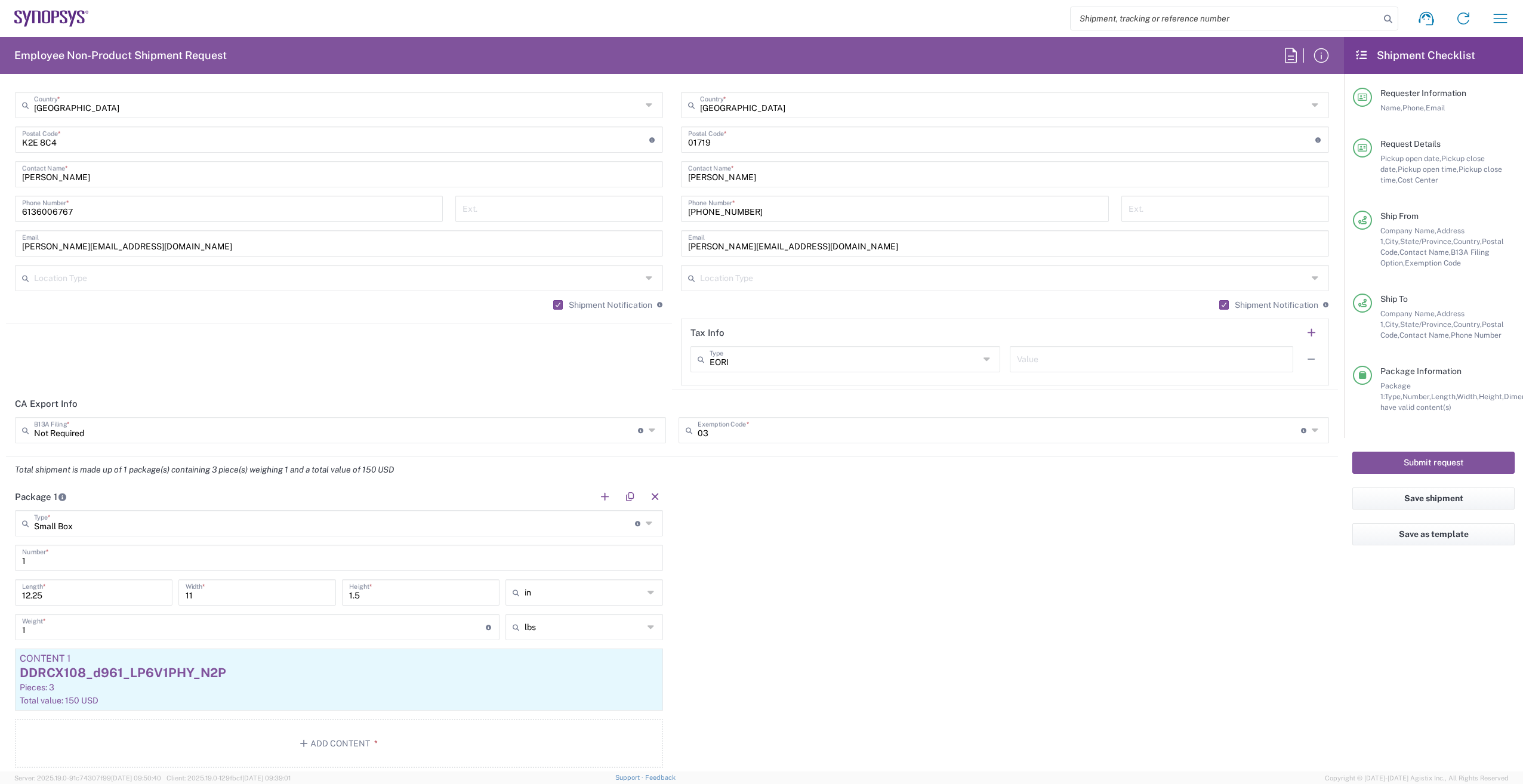
scroll to position [776, 0]
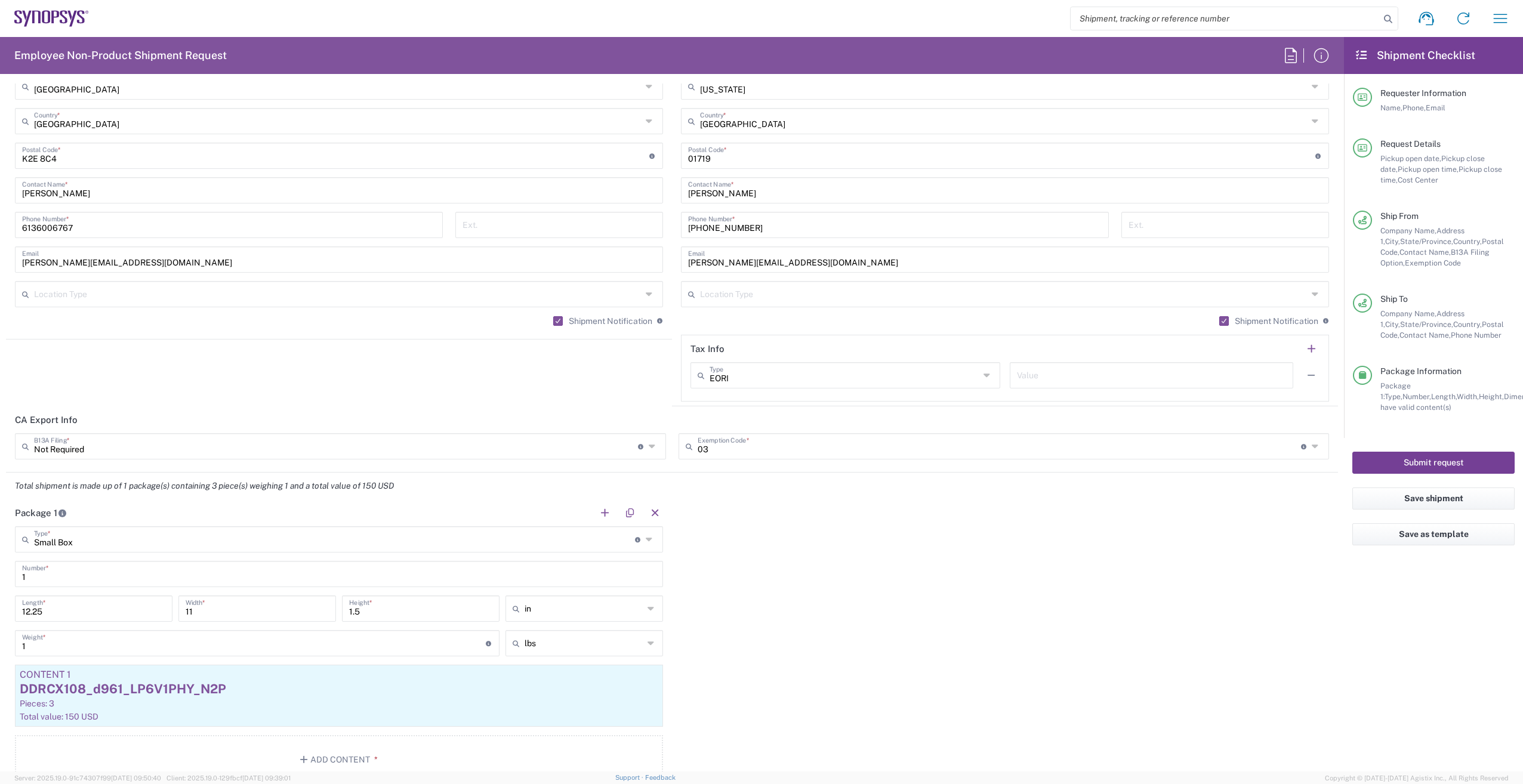
click at [1447, 455] on button "Submit request" at bounding box center [1434, 462] width 162 height 22
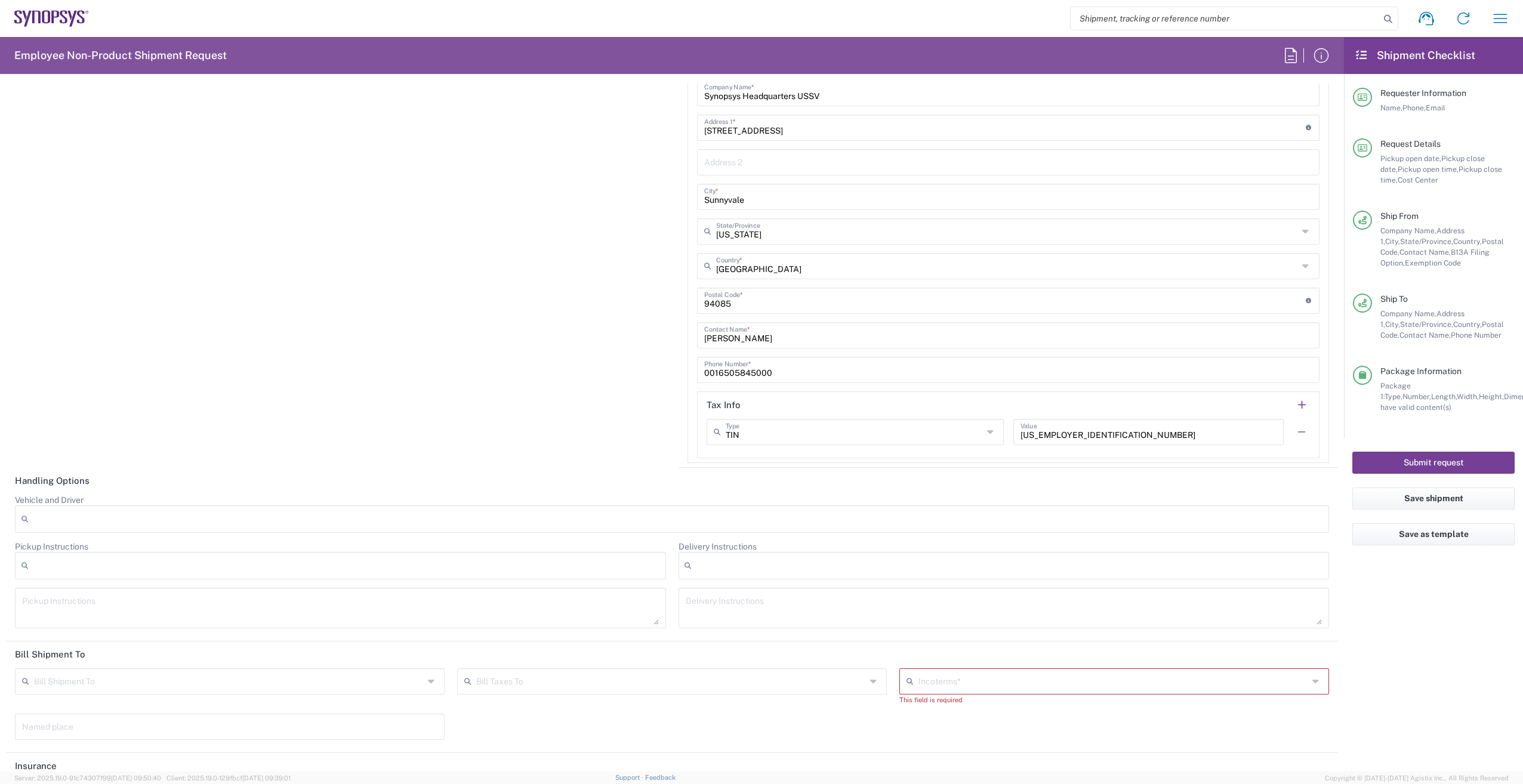
scroll to position [1920, 0]
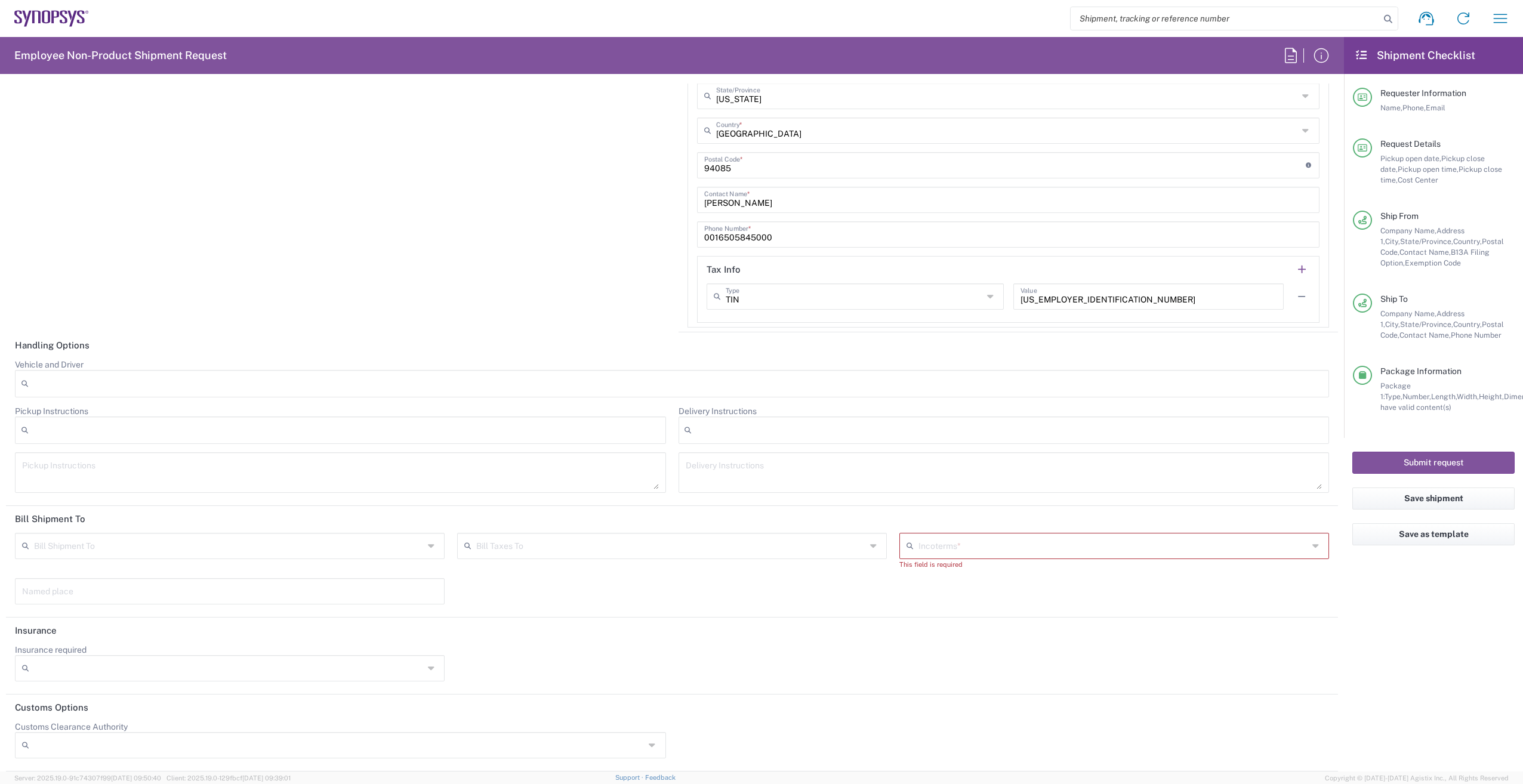
click at [1041, 542] on input "text" at bounding box center [1114, 545] width 390 height 21
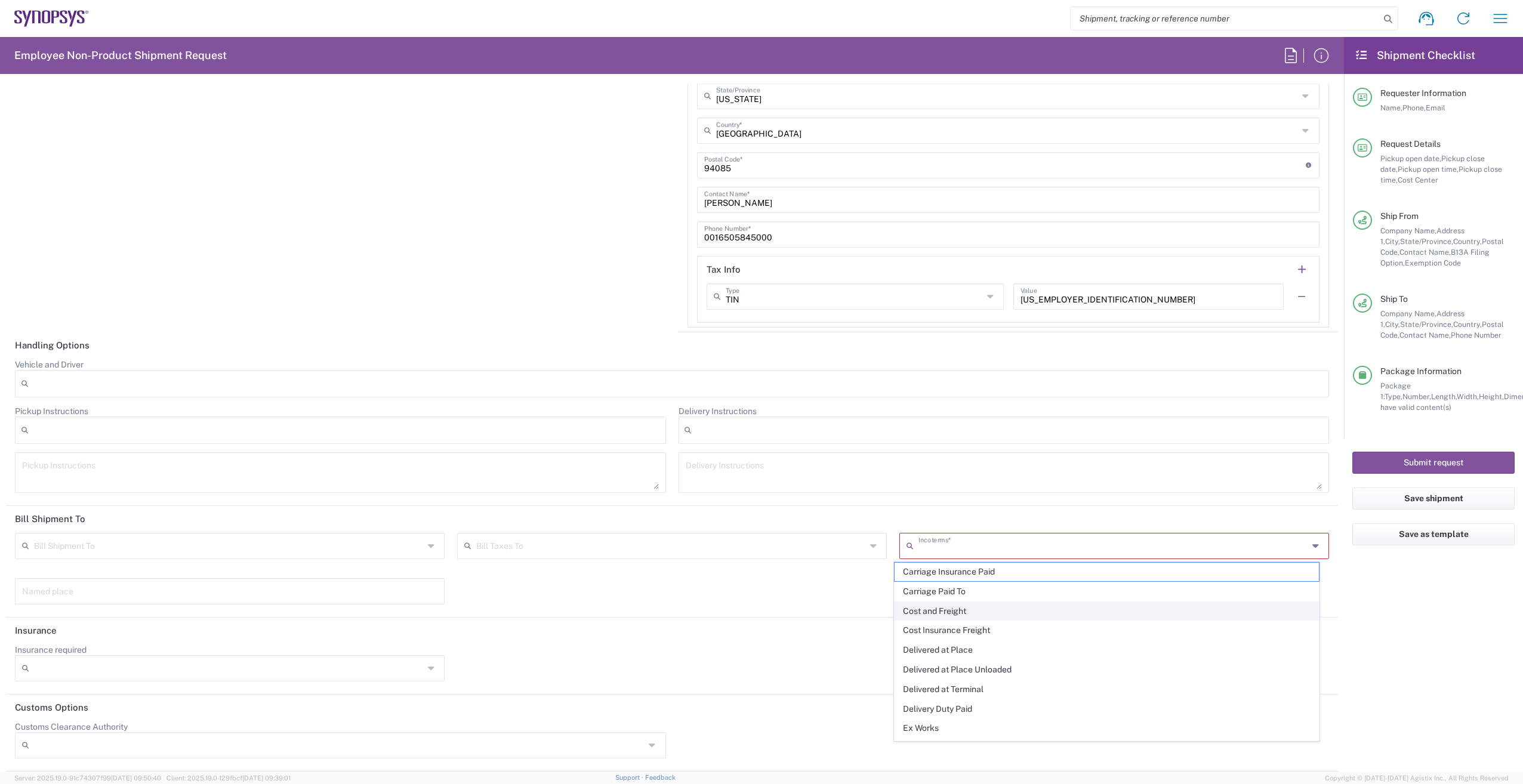
click at [1011, 613] on span "Cost and Freight" at bounding box center [1106, 611] width 424 height 19
type input "Sender/Shipper"
type input "Recipient Account"
type input "Cost and Freight"
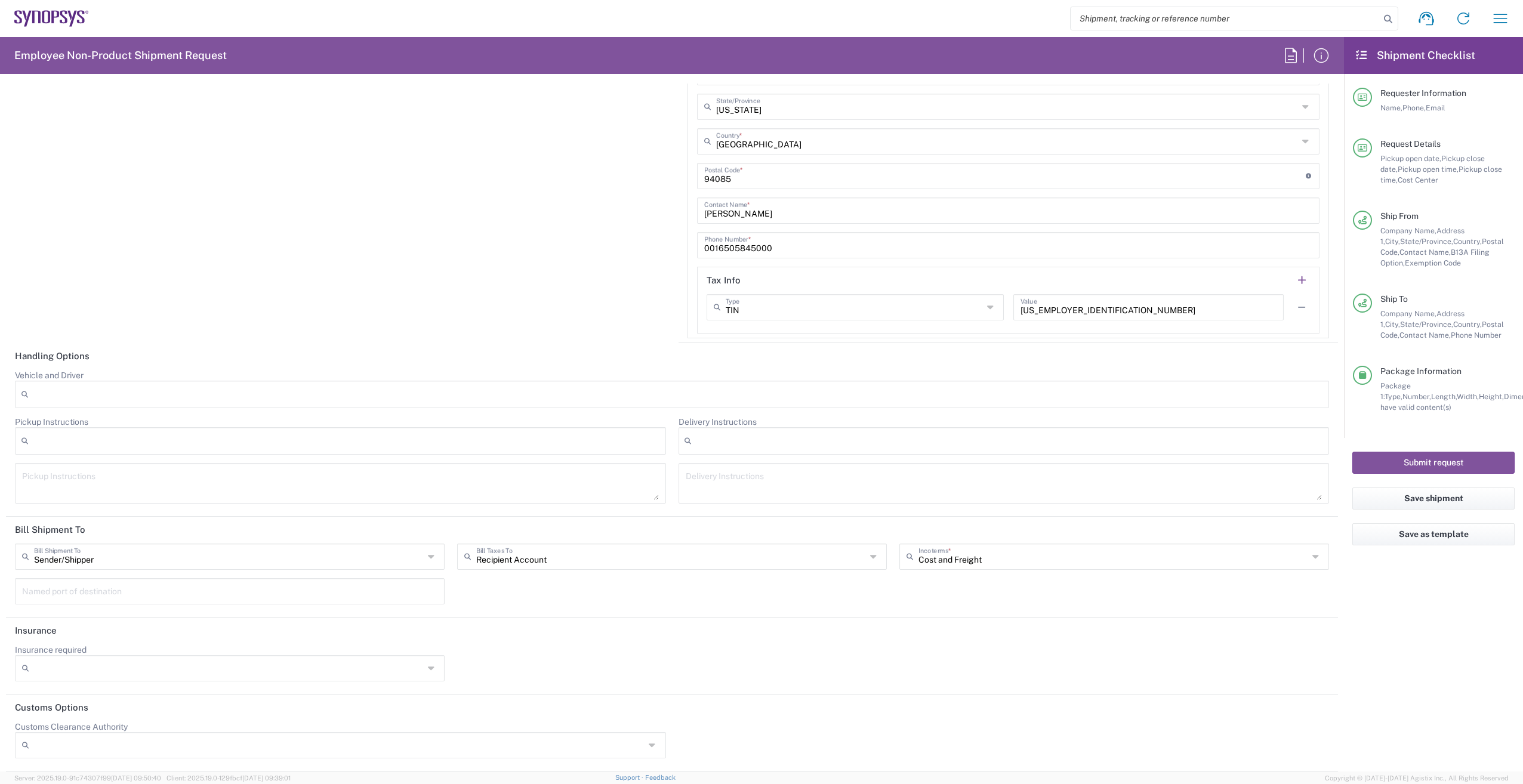
scroll to position [1910, 0]
click at [1439, 462] on button "Submit request" at bounding box center [1434, 462] width 162 height 22
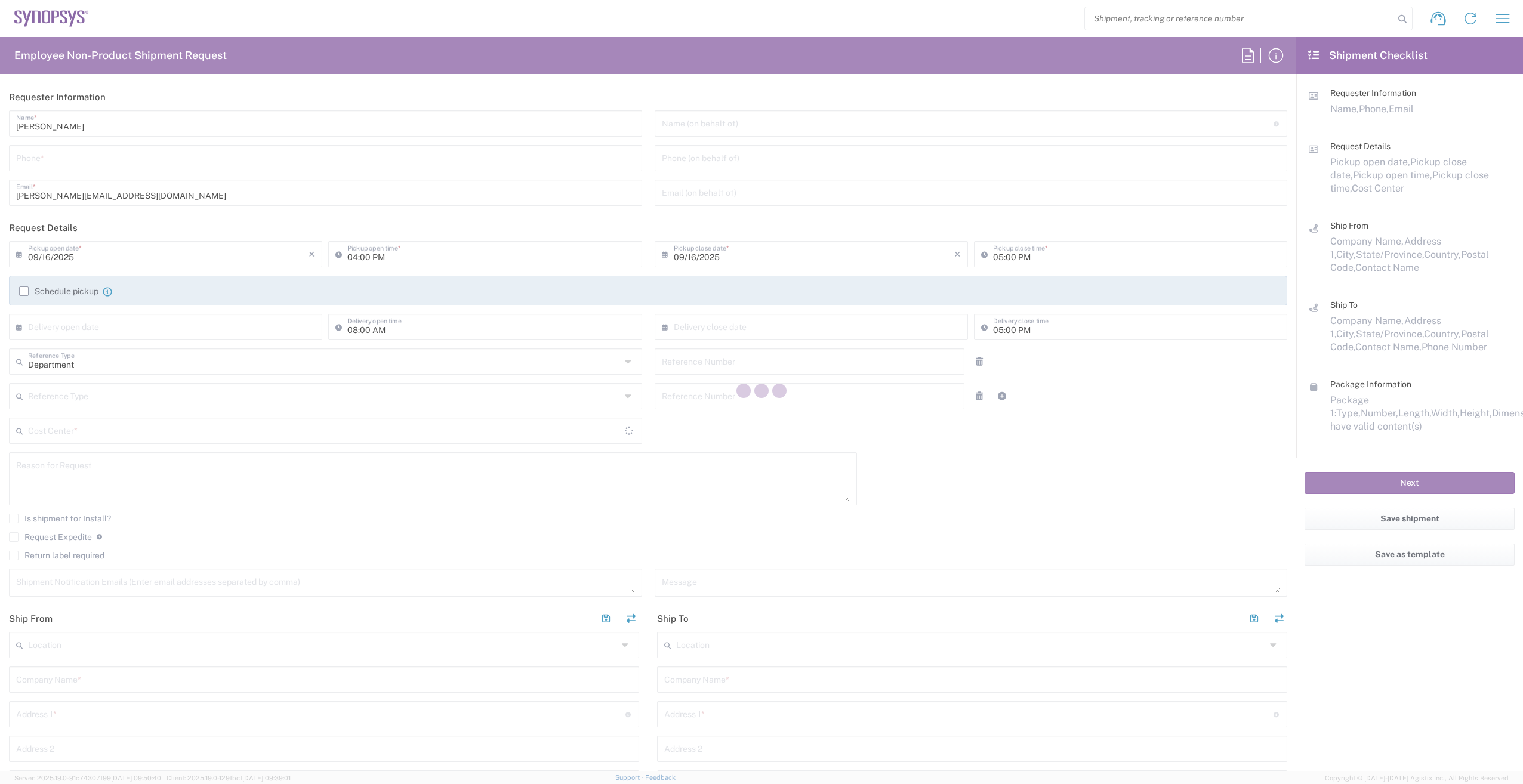
type input "6136006767"
type input "03:00 PM"
type input "510461"
type textarea "Shipping EB730 to Alan"
type textarea "shipping@synopsys.com, asifm@synopsys.com, ca09lab-logistics@synopsys.com, lste…"
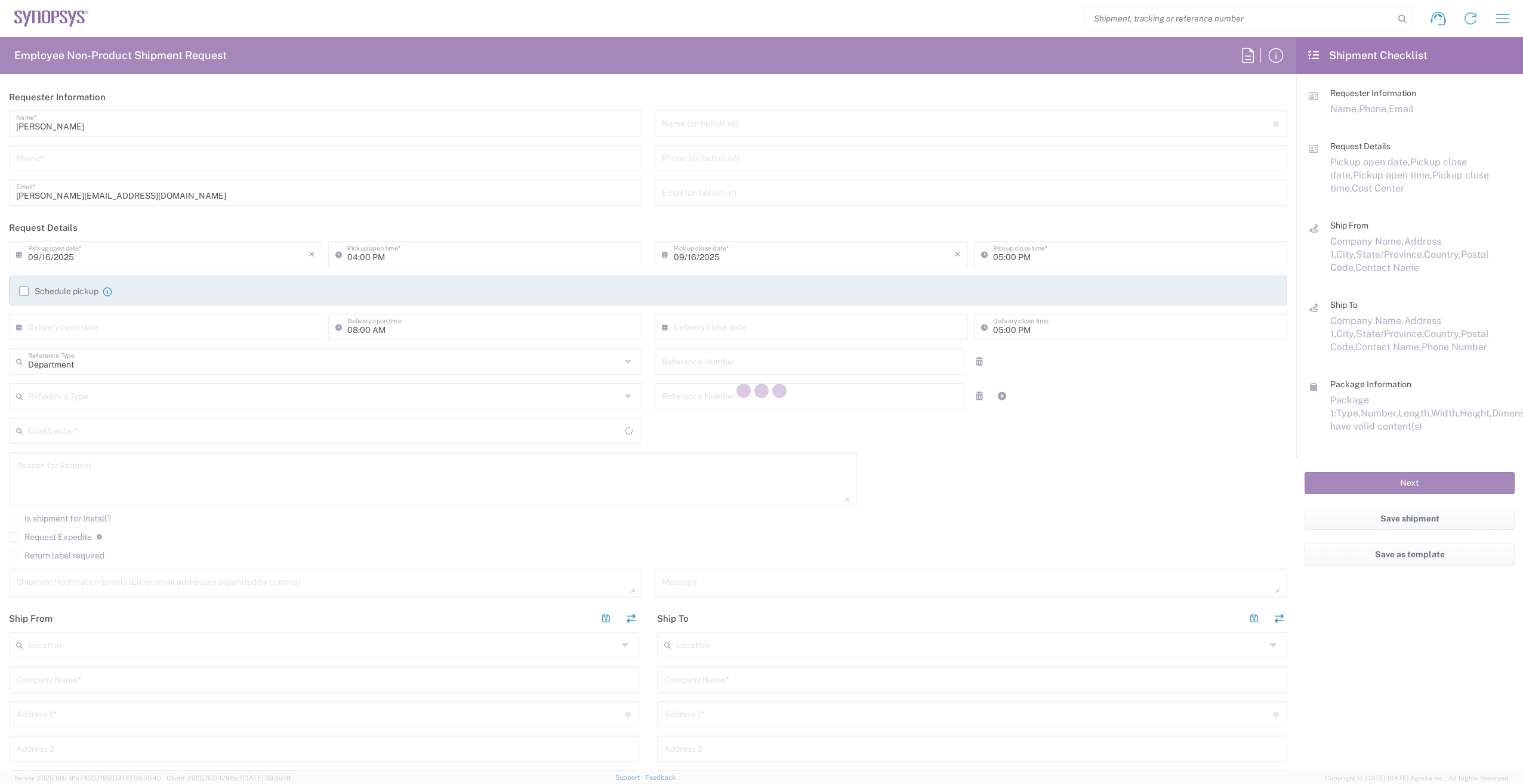
type input "Nepean CA09"
type input "Synopsys Nepean CA09"
type input "One Antares Drive"
type input "Suite 300"
type input "Ottawa"
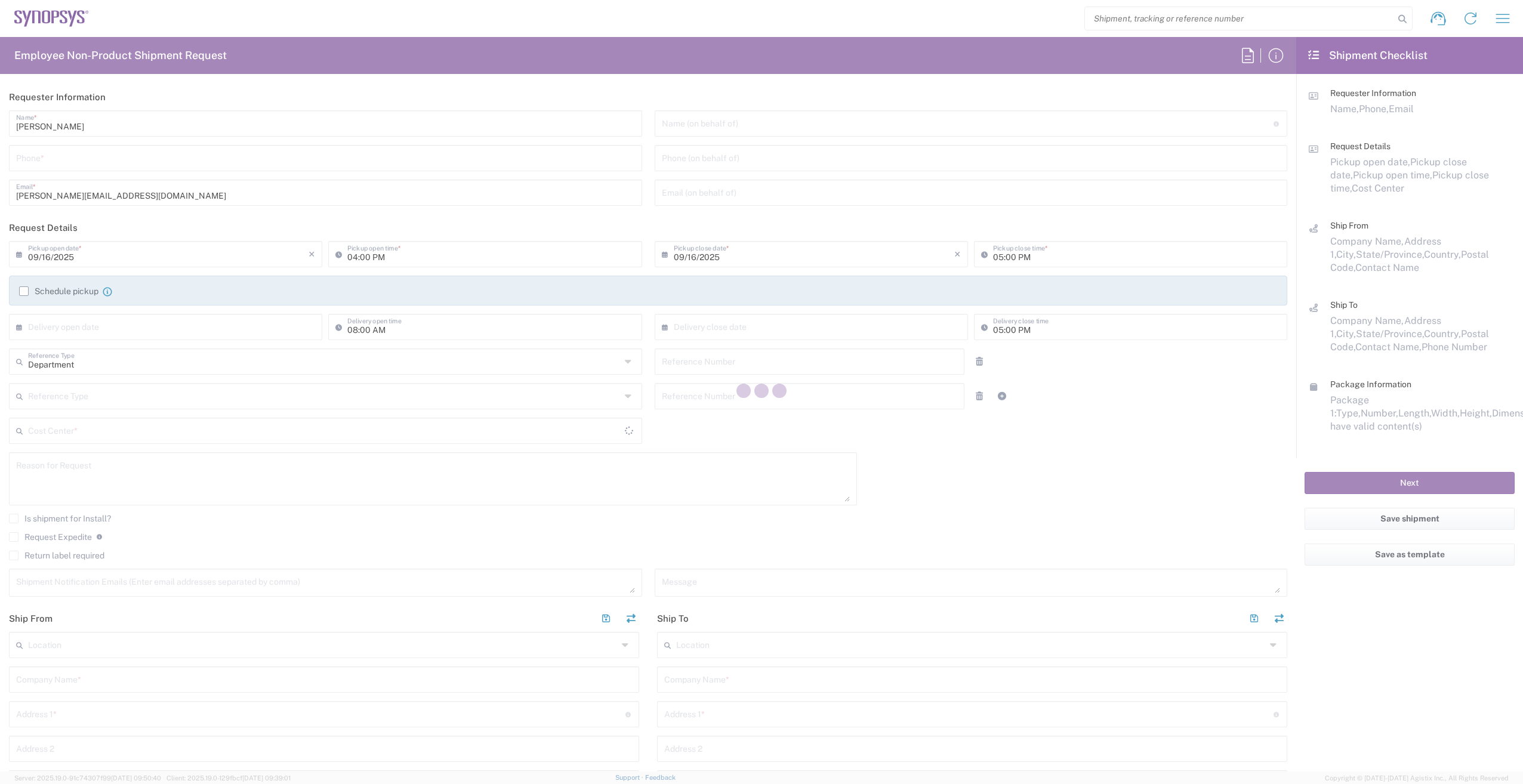
type input "Canada"
type input "K2E 8C4"
type input "Shahrukh Riaz"
type input "6136006767"
type input "shahrukh@synopsys.com"
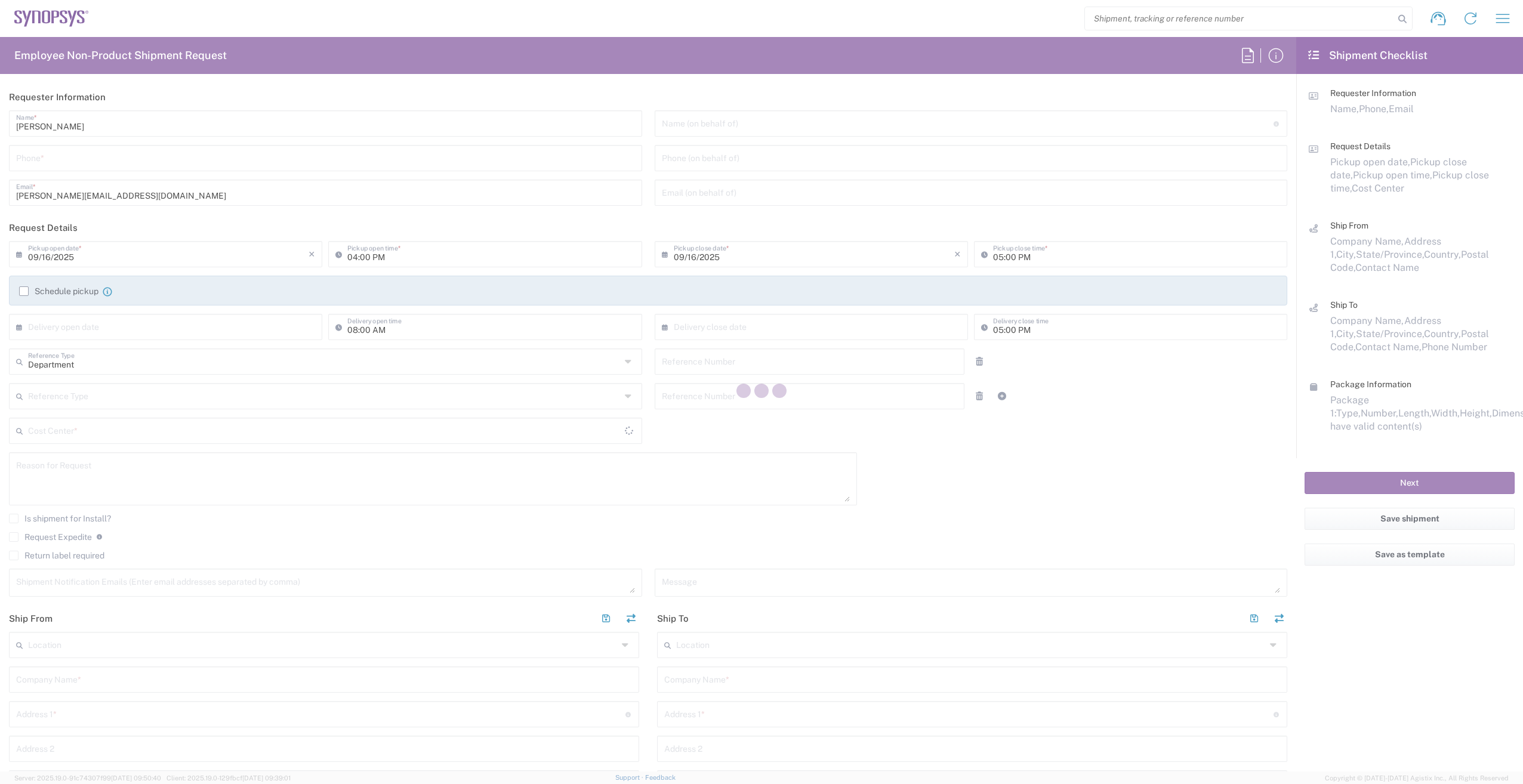
type input "Boxborough US8W"
type input "Synopsys Inc"
type input "90 Central St"
type input "Boxborough"
type input "Massachusetts"
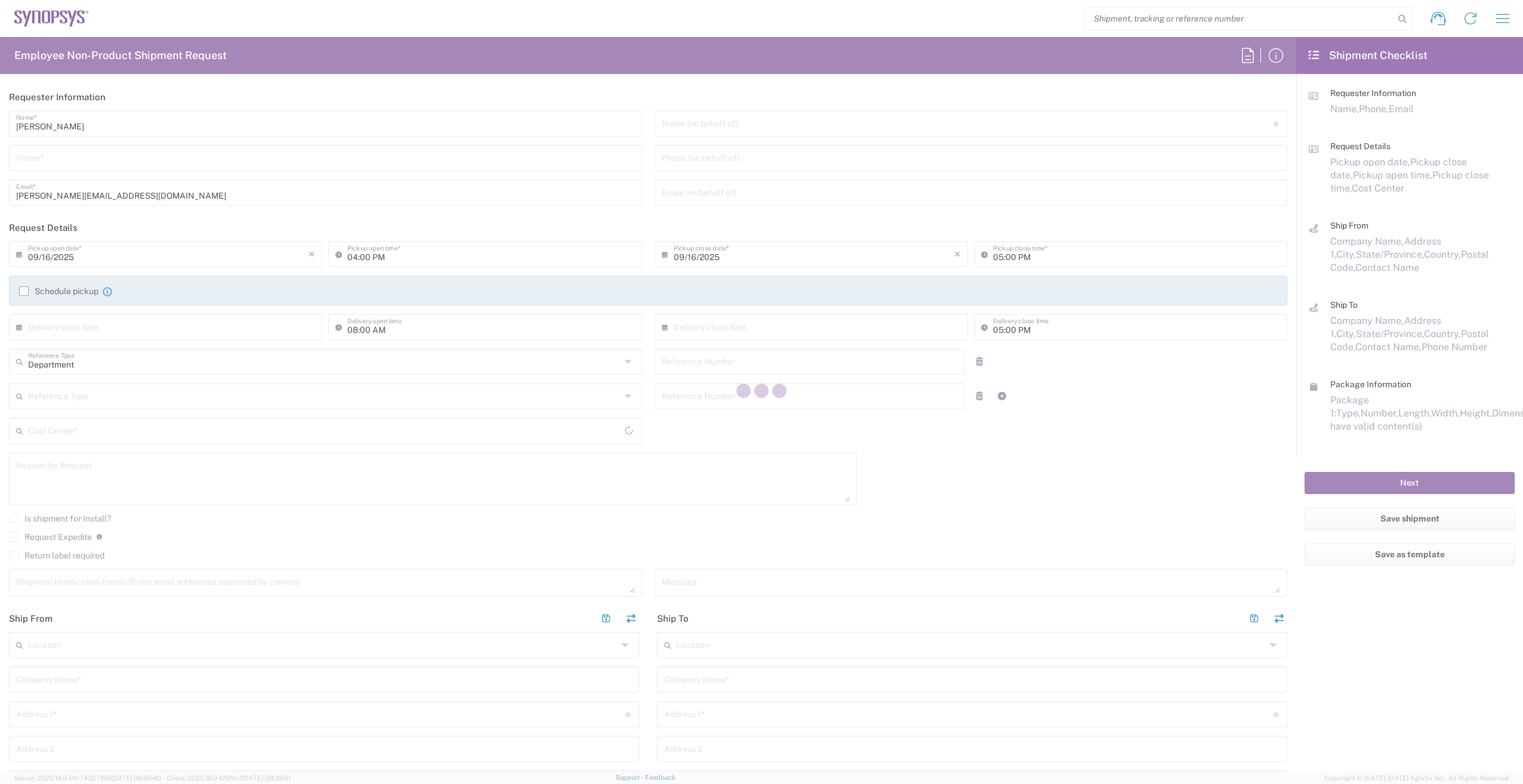
type input "01719"
type input "Alan Lear"
type input "650-584-5000"
type input "lear@synopsys.com"
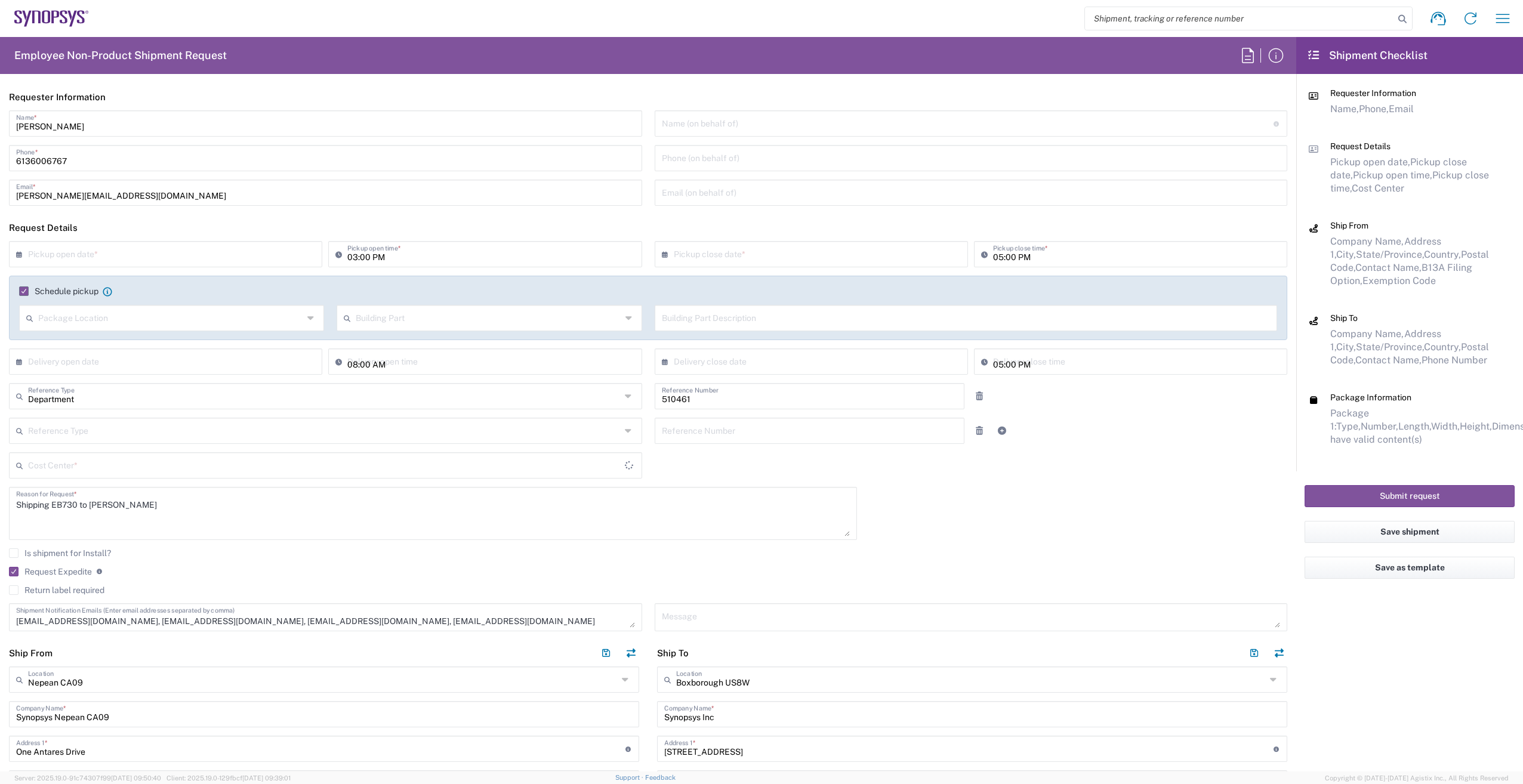
type input "CA02, SG, MSIP2, R&D 510461"
type input "Ontario"
type input "Small Box"
type input "California"
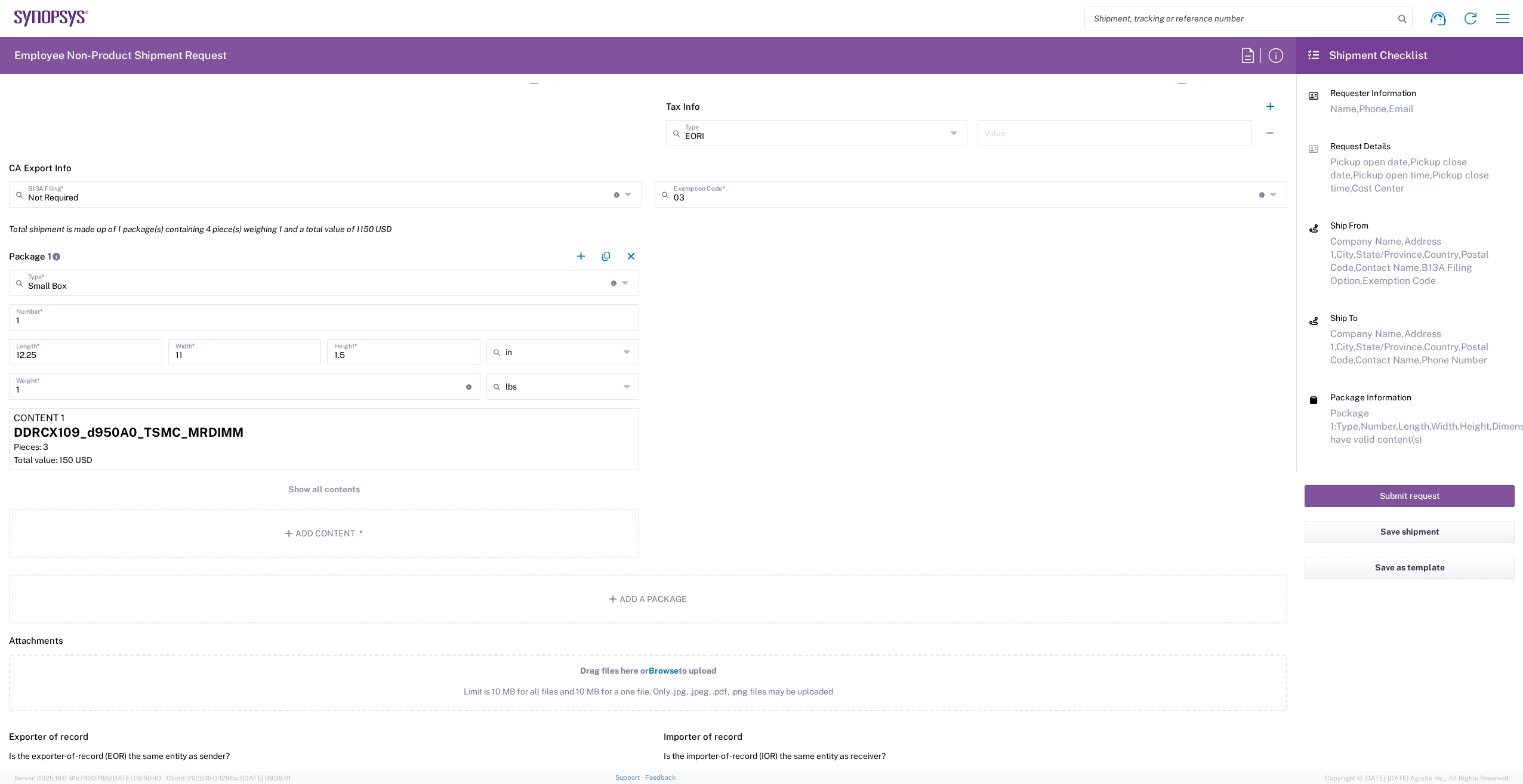
scroll to position [1014, 0]
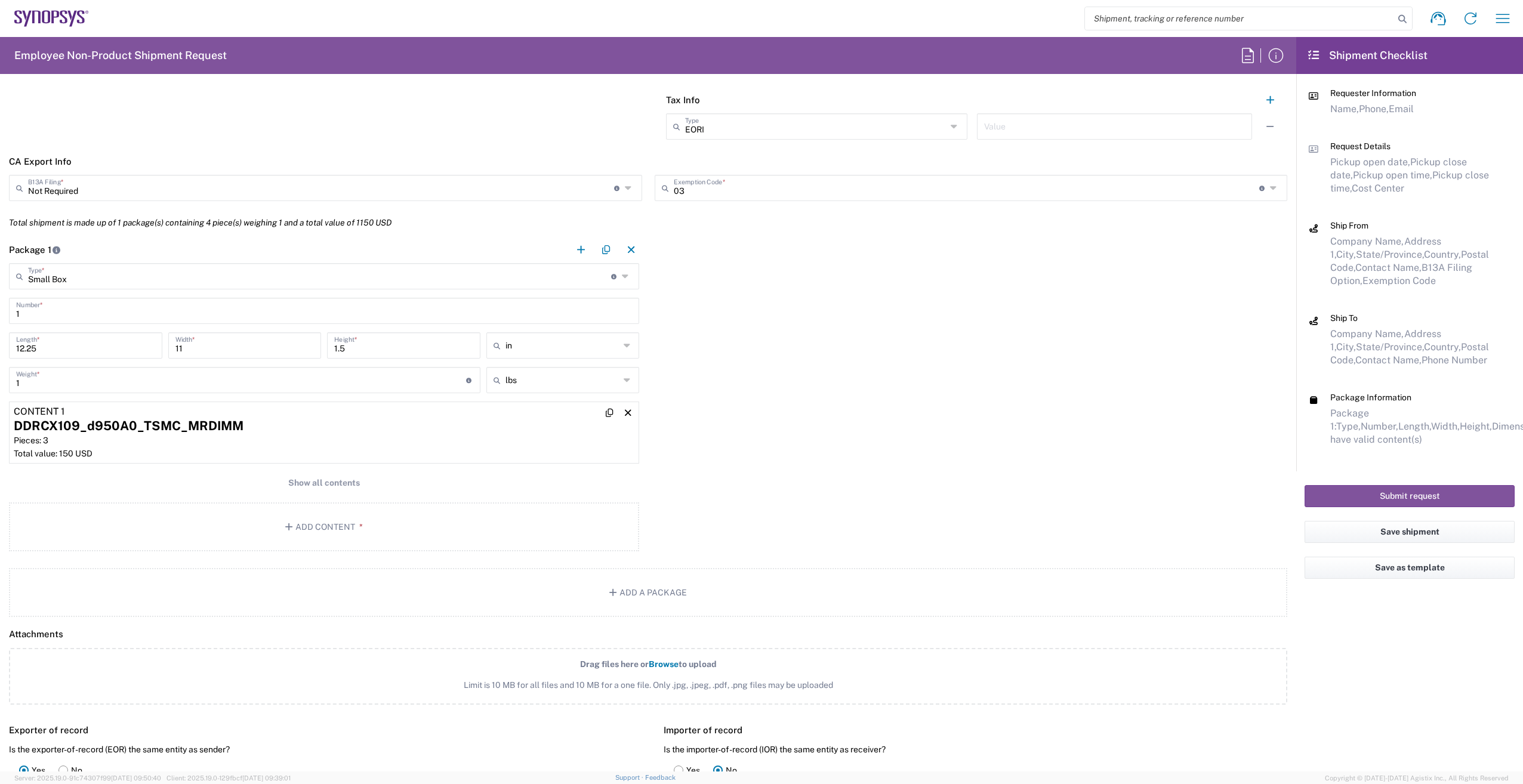
click at [354, 419] on div "DDRCX109_d950A0_TSMC_MRDIMM" at bounding box center [324, 426] width 621 height 18
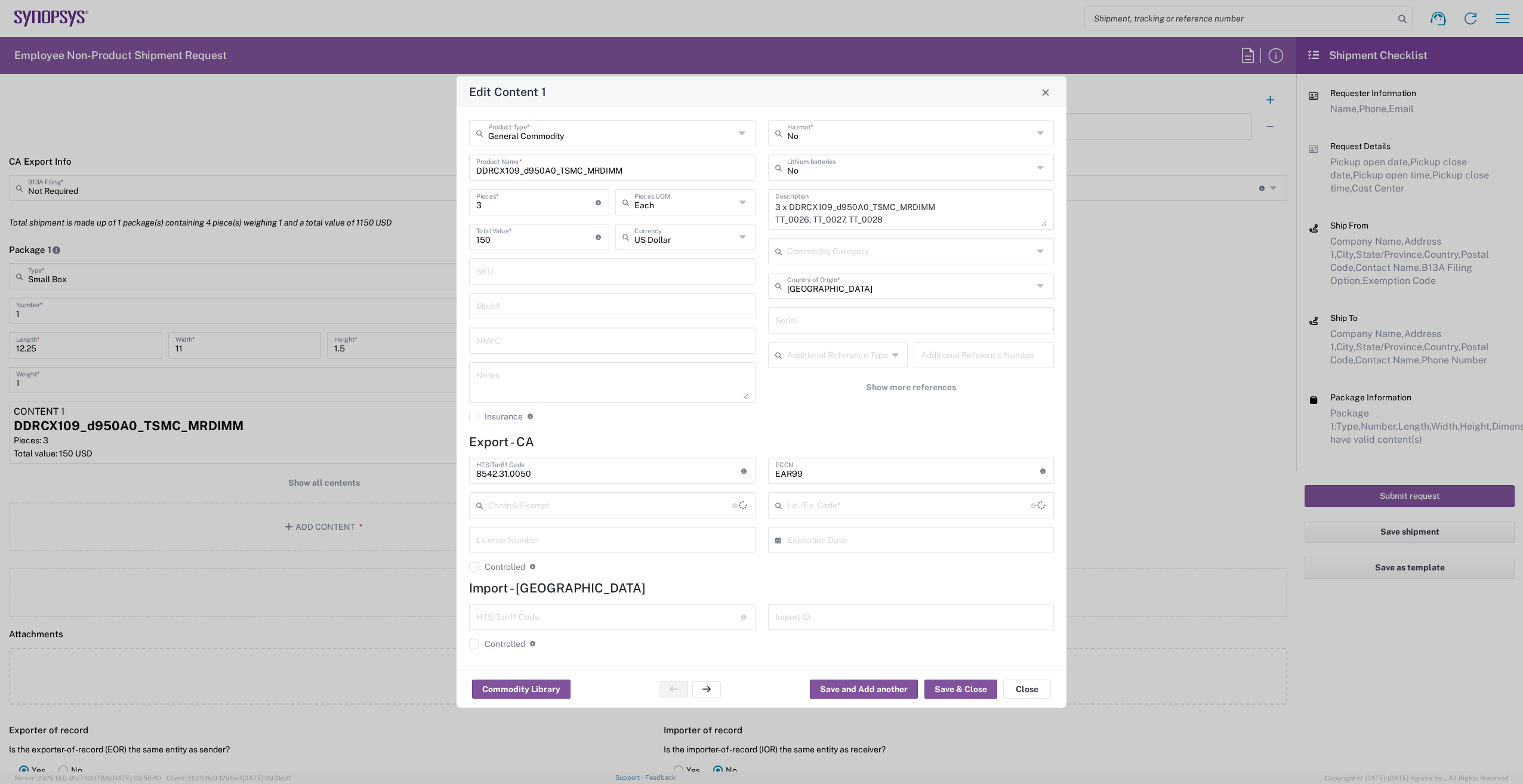
type input "FTR Exemption"
type input "30.36"
drag, startPoint x: 906, startPoint y: 222, endPoint x: 762, endPoint y: 208, distance: 144.7
click at [762, 208] on div "No Hazmat * No Lithium batteries 3 x DDRCX109_d950A0_TSMC_MRDIMM TT_0026, TT_00…" at bounding box center [911, 275] width 299 height 310
click at [1032, 686] on button "Close" at bounding box center [1027, 689] width 48 height 19
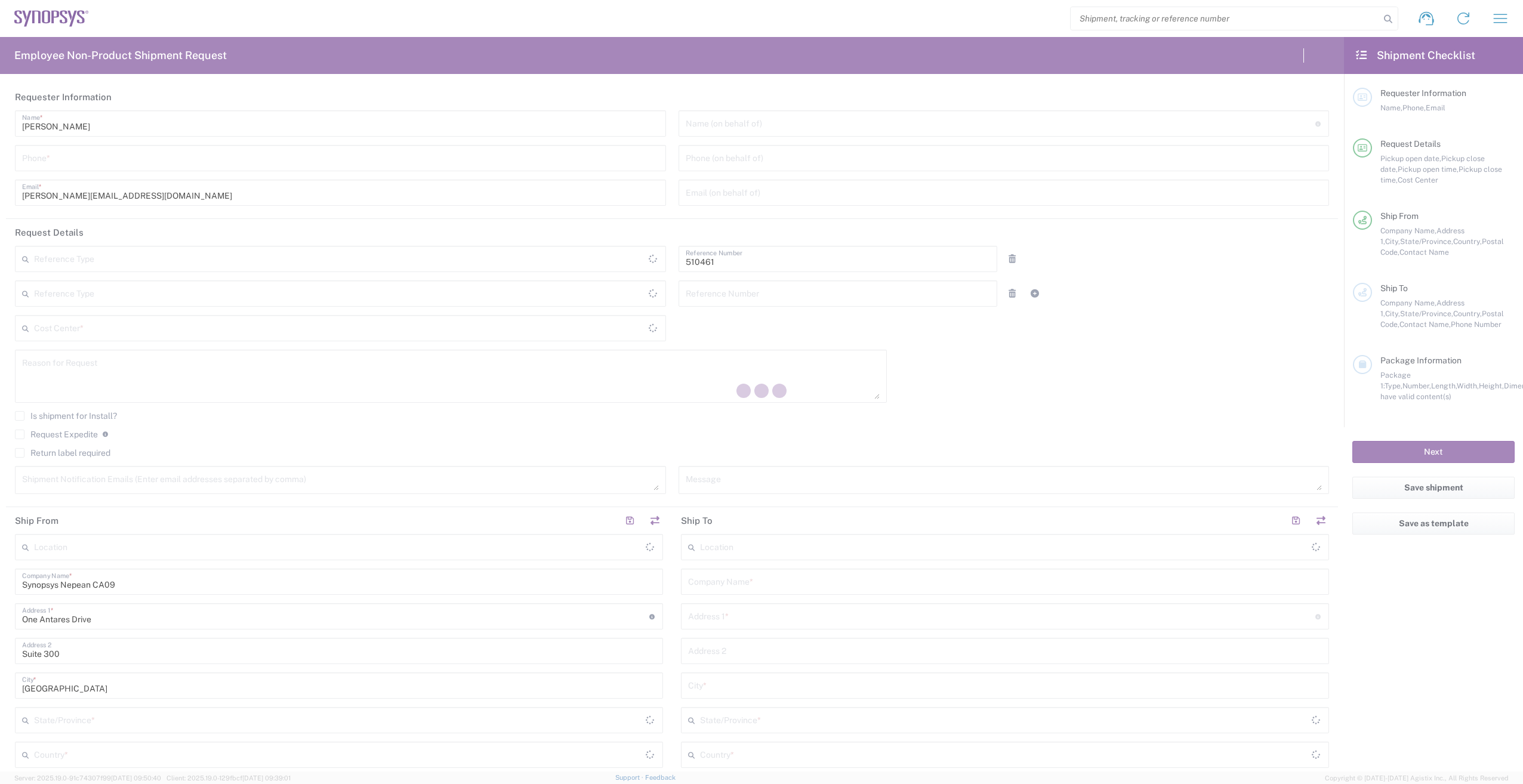
type input "Department"
type input "Canada"
type input "CA02, SG, MSIP2, R&D 510461"
type input "Ontario"
type input "Delivered at Place"
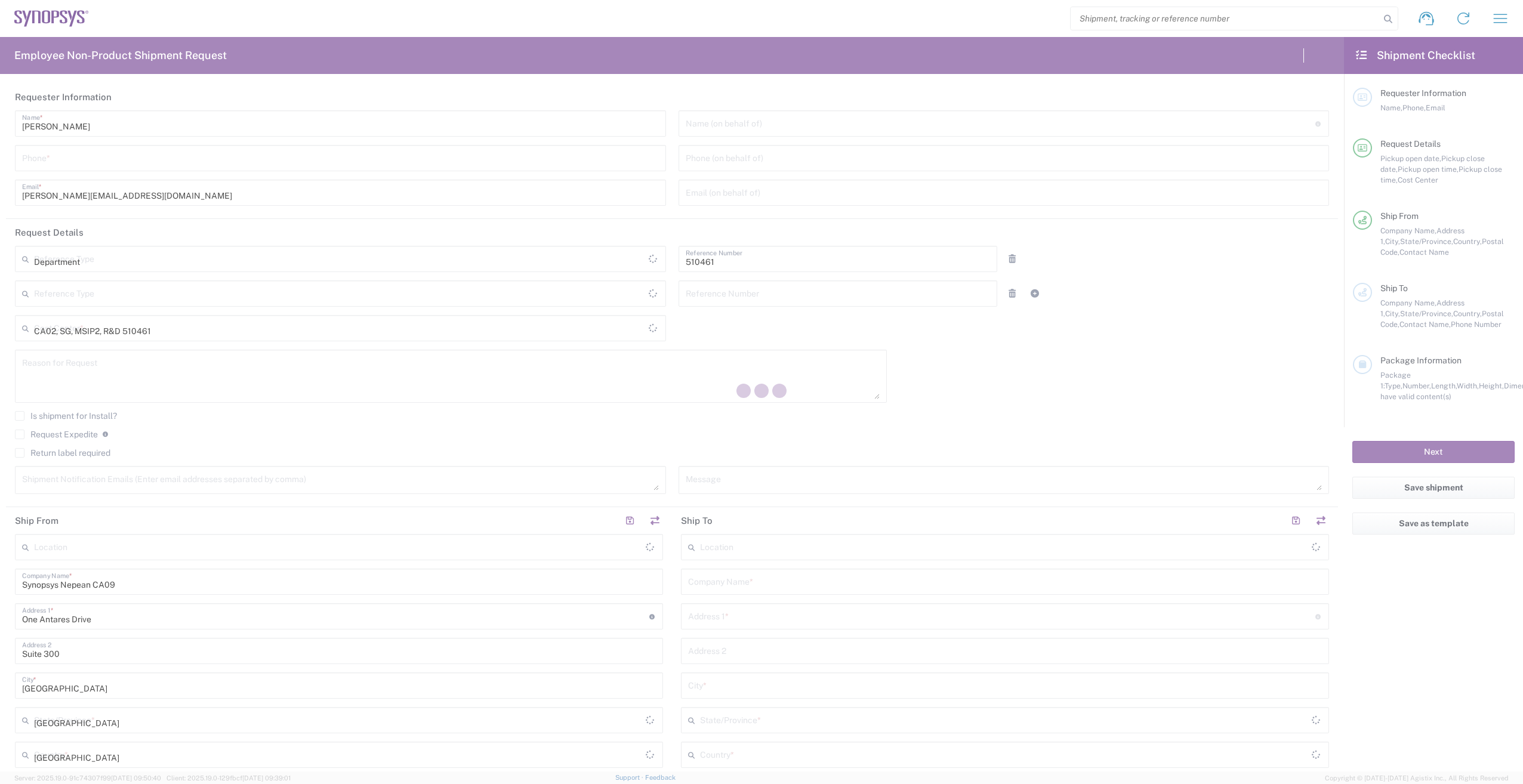
type input "Canada"
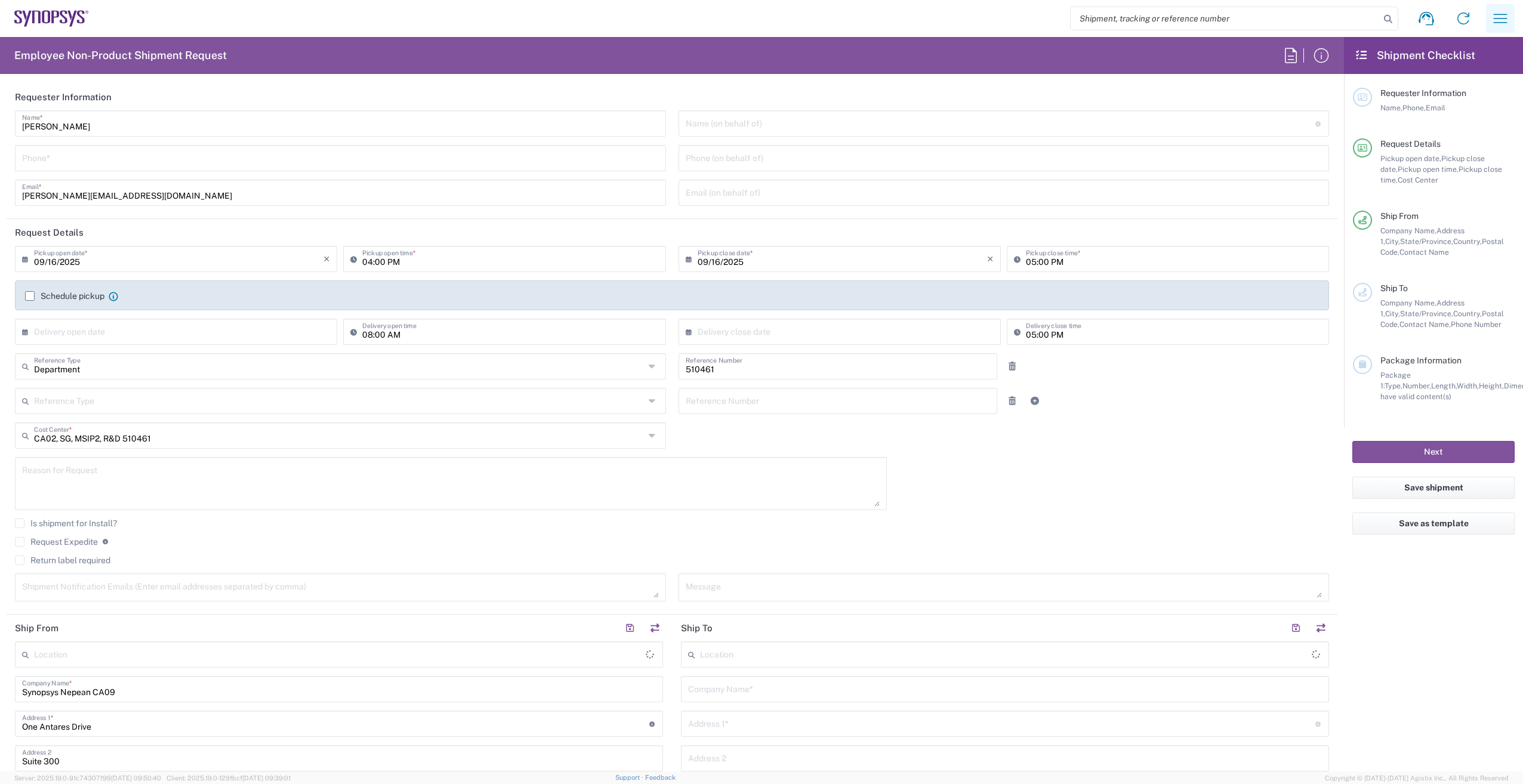
type input "Nepean CA09"
click at [1496, 13] on icon "button" at bounding box center [1501, 19] width 19 height 19
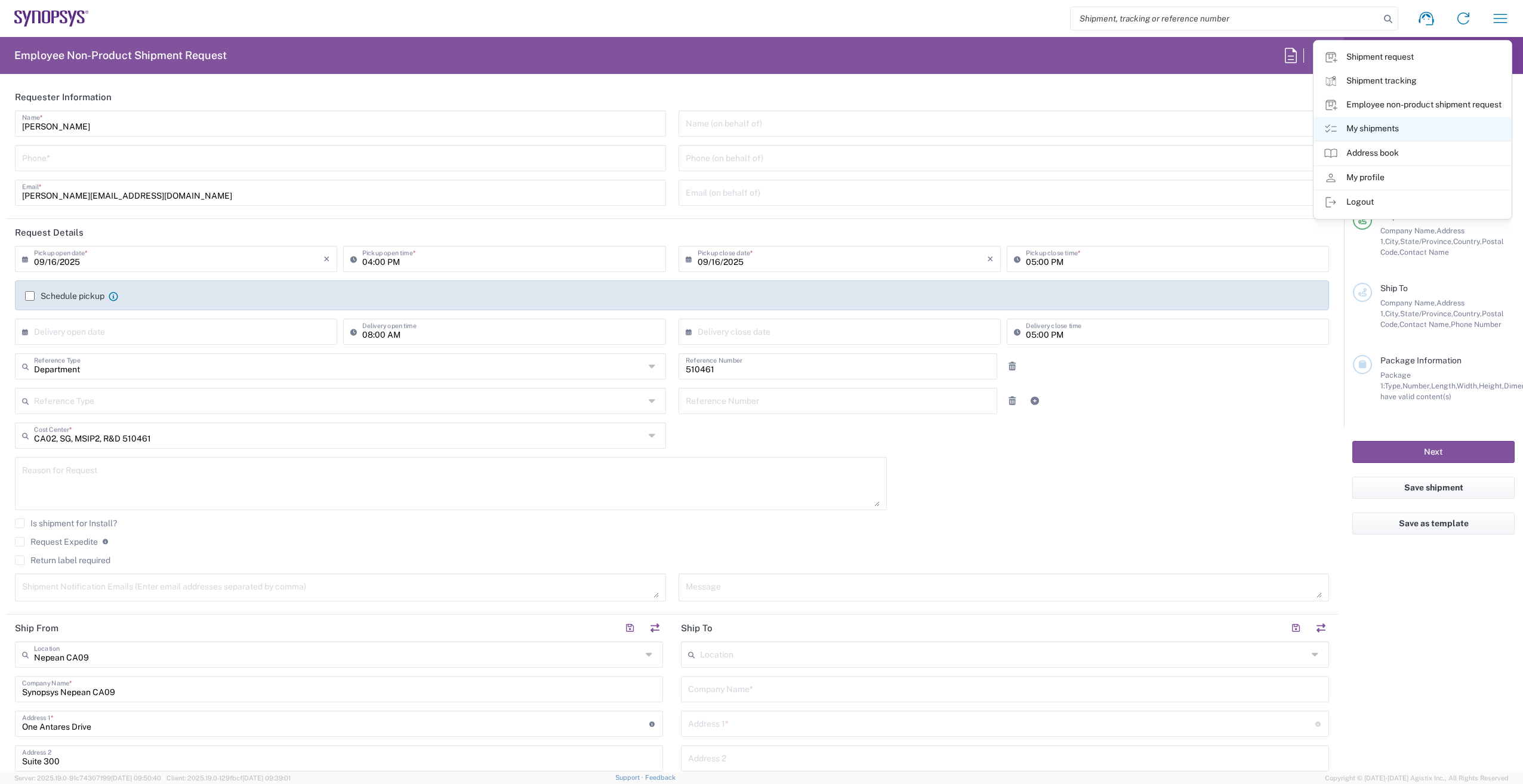
click at [1330, 127] on icon at bounding box center [1331, 129] width 14 height 14
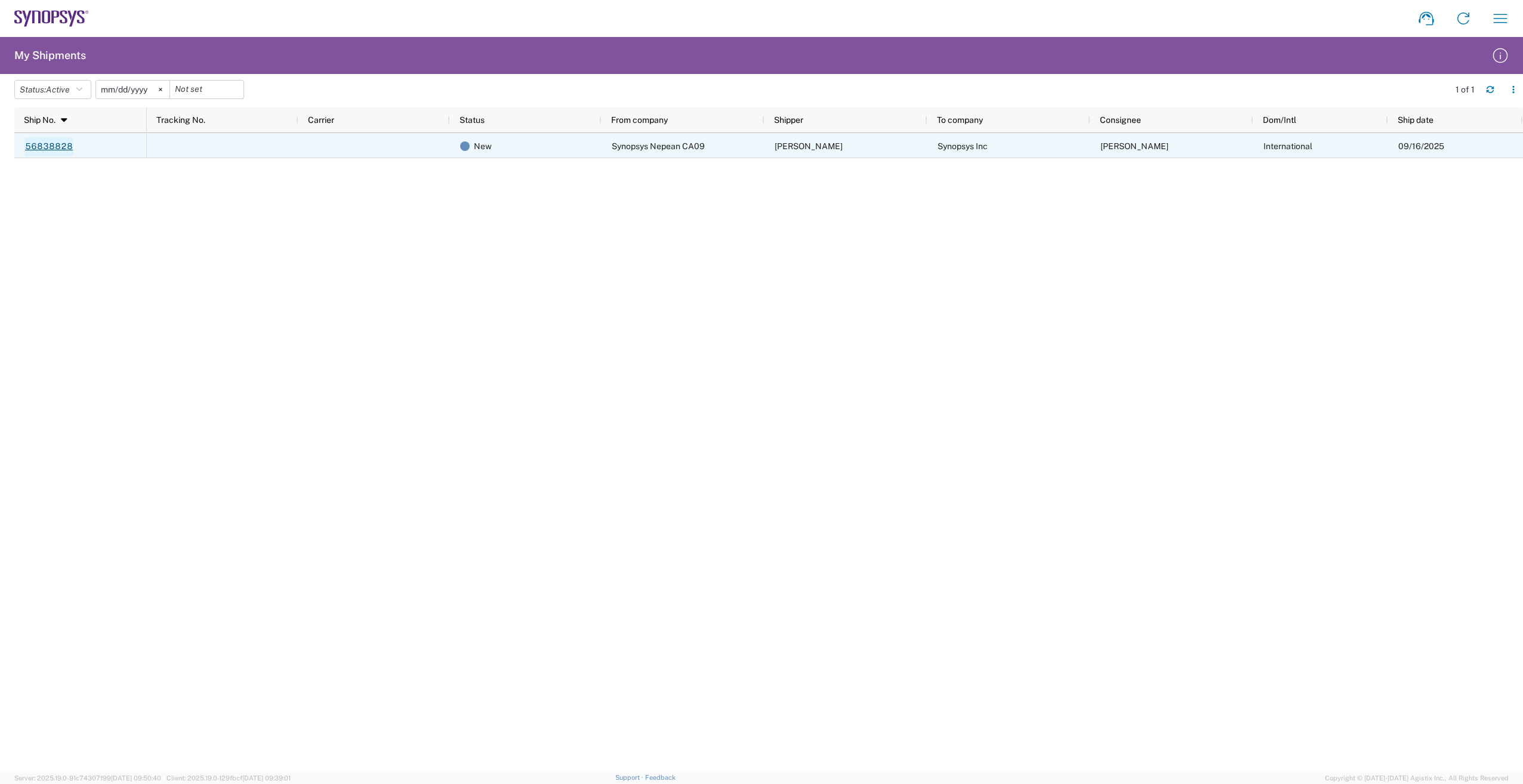
click at [57, 146] on link "56838828" at bounding box center [49, 147] width 49 height 19
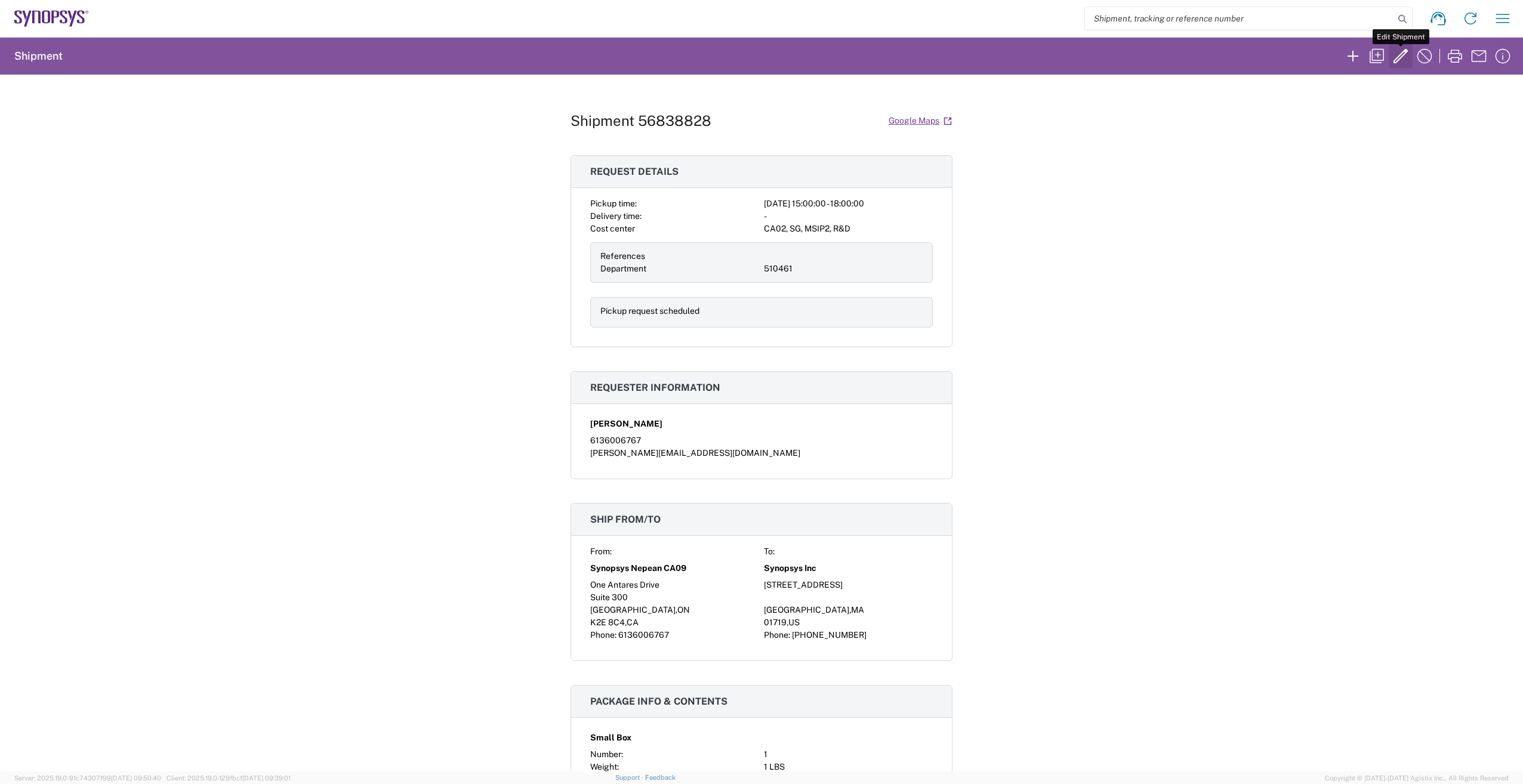
click at [1400, 57] on icon "button" at bounding box center [1401, 56] width 19 height 19
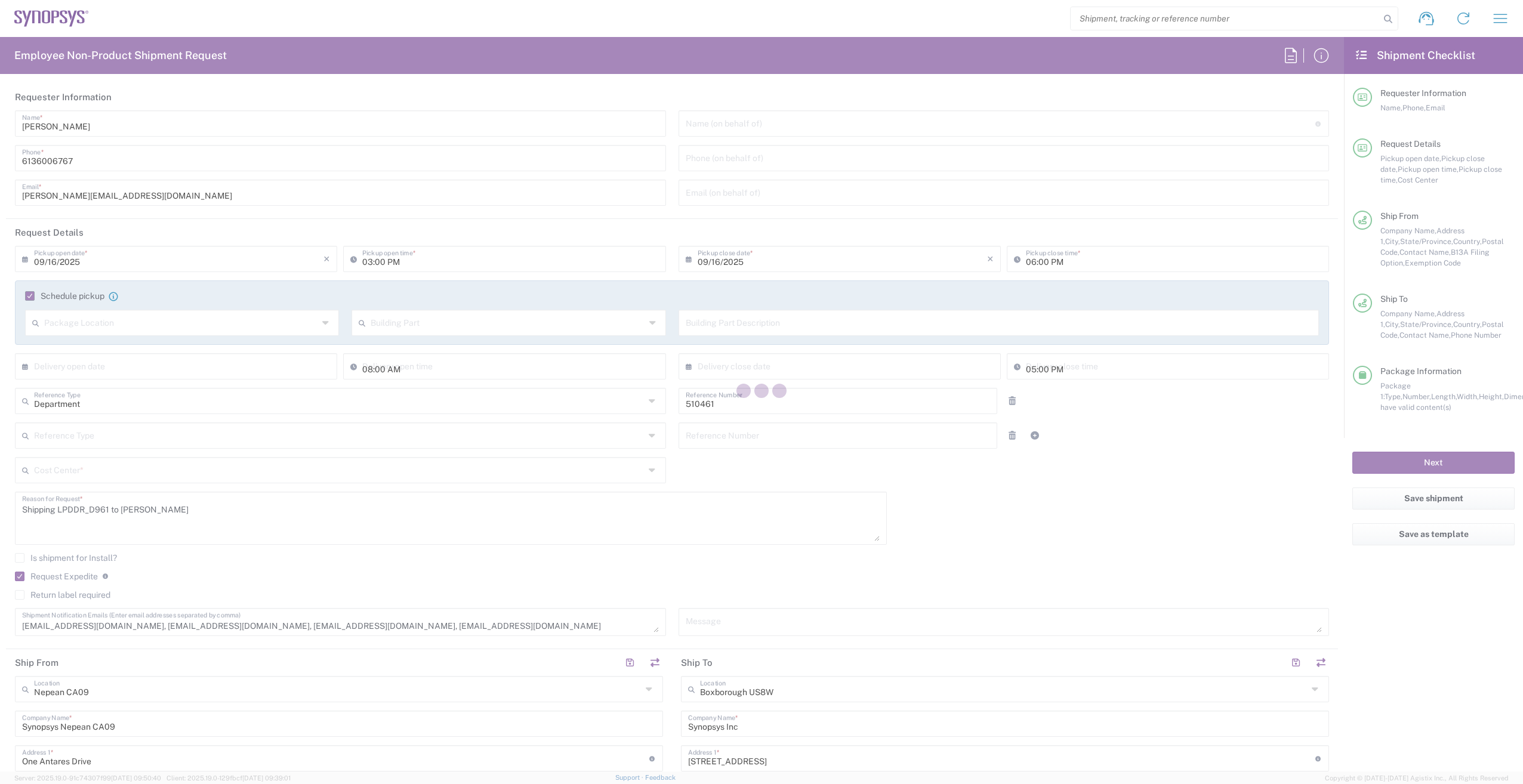
type input "Massachusetts"
type input "CA02, SG, MSIP2, R&D 510461"
type input "Ontario"
type input "Small Box"
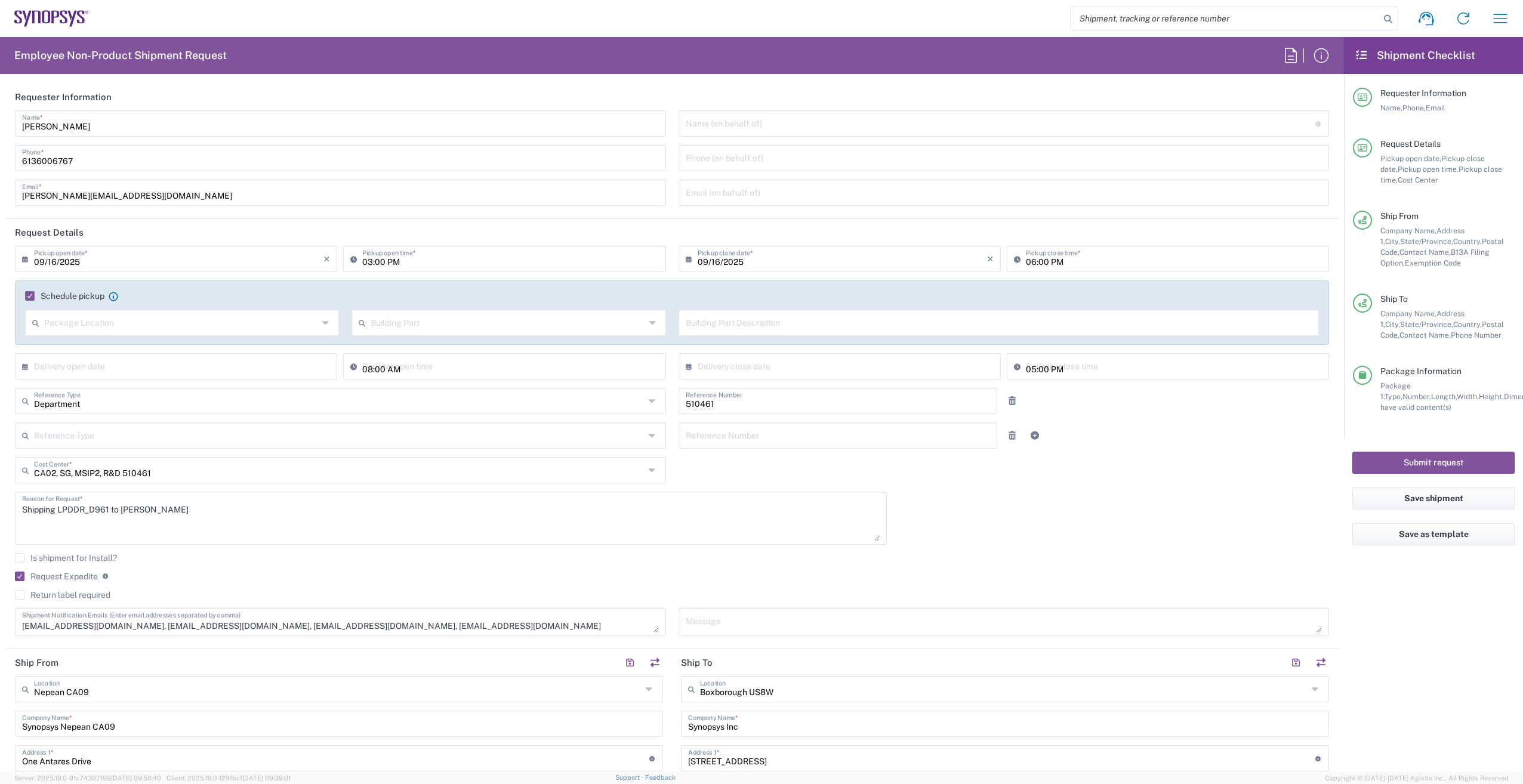
type input "California"
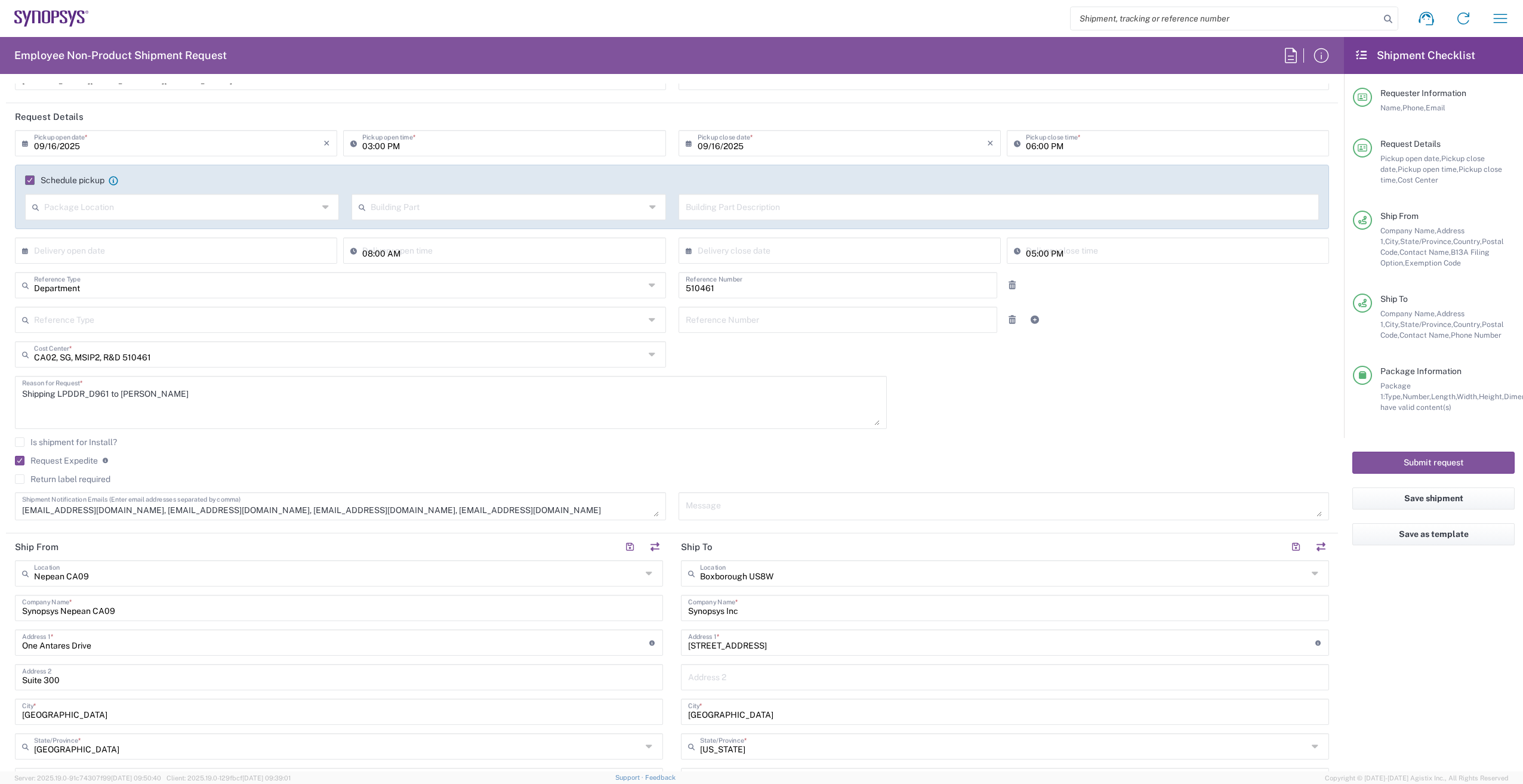
scroll to position [119, 0]
drag, startPoint x: 205, startPoint y: 506, endPoint x: 118, endPoint y: 508, distance: 87.0
click at [118, 508] on textarea "shipping@synopsys.com, asifm@synopsys.com, ca09lab-logistics@synopsys.com, lste…" at bounding box center [341, 502] width 637 height 21
click at [394, 511] on textarea "shipping@synopsys.com, ca09lab-logistics@synopsys.com, lsteph@synopsys.com" at bounding box center [341, 502] width 637 height 21
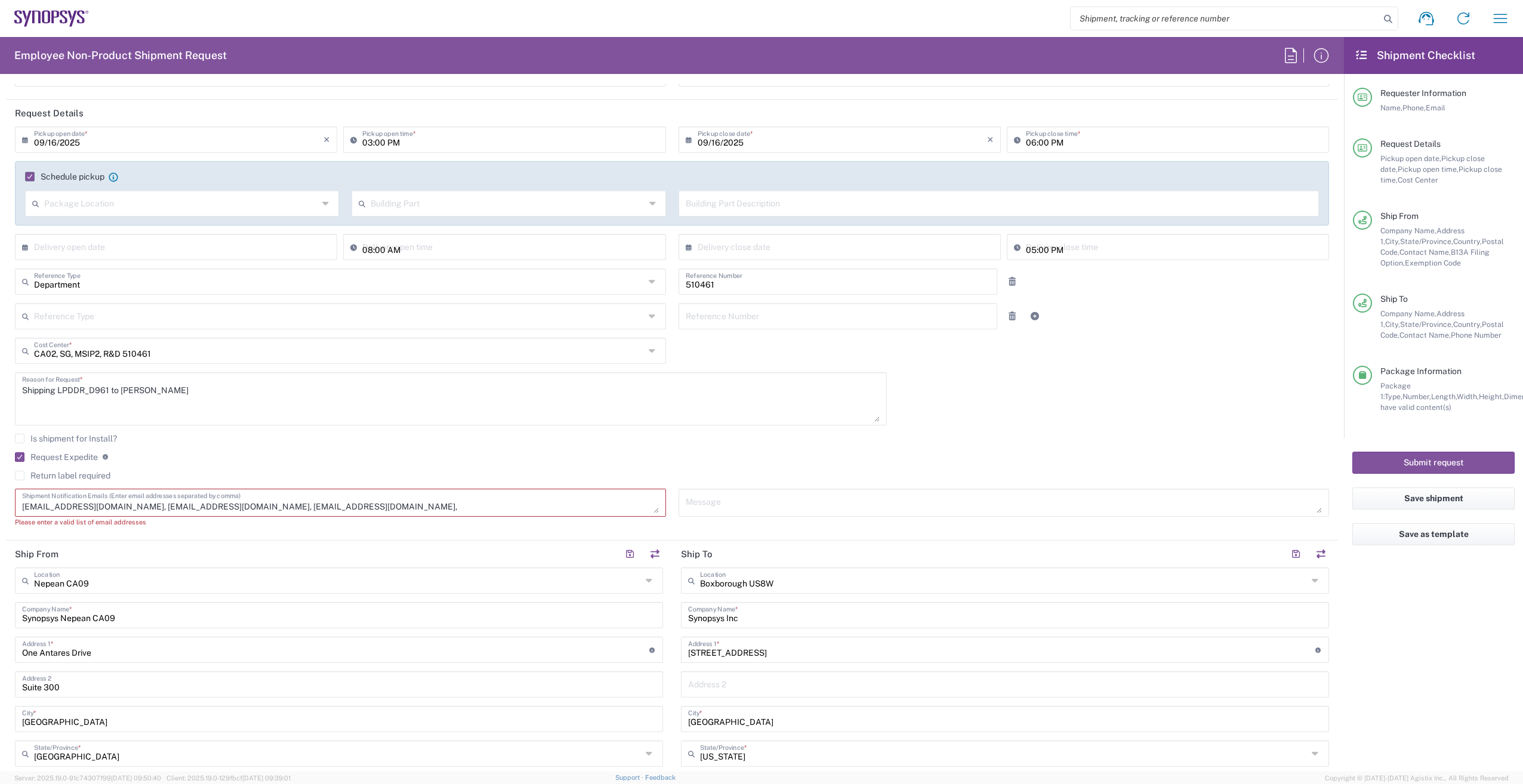
click at [405, 502] on textarea "shipping@synopsys.com, ca09lab-logistics@synopsys.com, lsteph@synopsys.com," at bounding box center [341, 502] width 637 height 21
paste textarea "stpierre@synopsys.com"
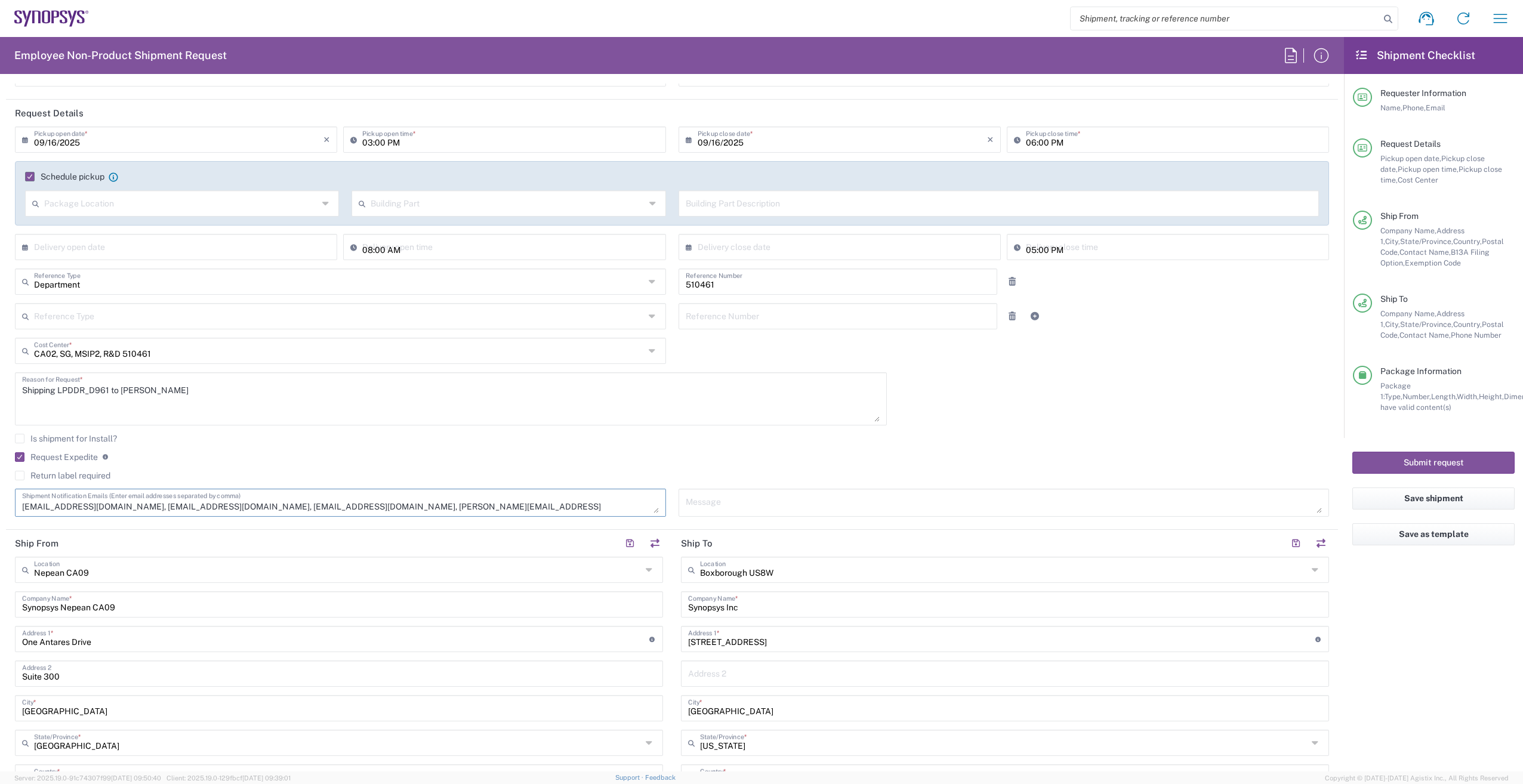
click at [461, 506] on textarea "shipping@synopsys.com, ca09lab-logistics@synopsys.com, lsteph@synopsys.com, stp…" at bounding box center [341, 502] width 637 height 21
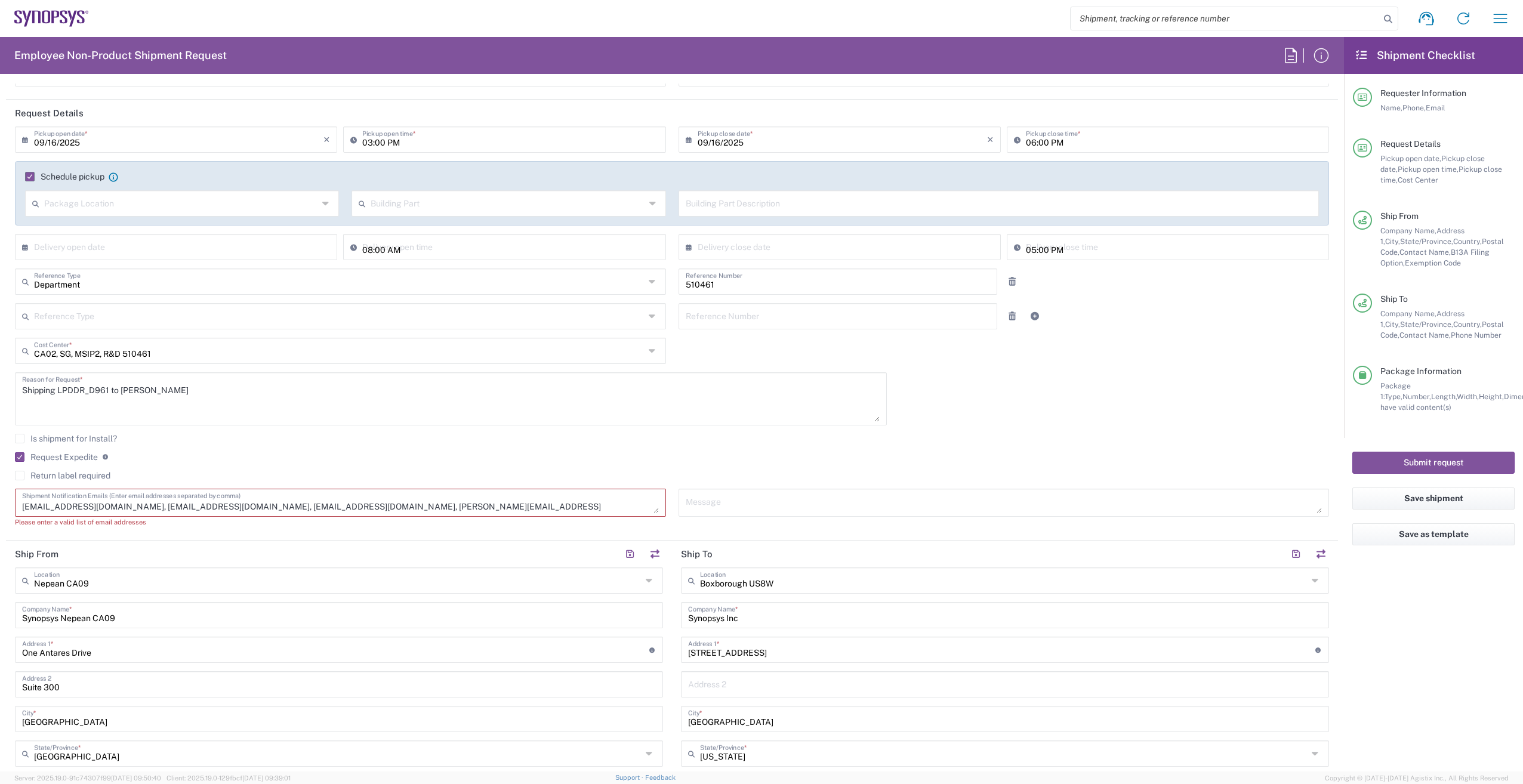
click at [505, 508] on textarea "shipping@synopsys.com, ca09lab-logistics@synopsys.com, lsteph@synopsys.com, stp…" at bounding box center [341, 502] width 637 height 21
drag, startPoint x: 505, startPoint y: 508, endPoint x: 475, endPoint y: 518, distance: 31.6
click at [477, 522] on div "Please enter a valid list of email addresses" at bounding box center [340, 522] width 651 height 11
click at [470, 507] on textarea "shipping@synopsys.com, ca09lab-logistics@synopsys.com, lsteph@synopsys.com, stp…" at bounding box center [341, 502] width 637 height 21
paste textarea "conner@synopsys.com"
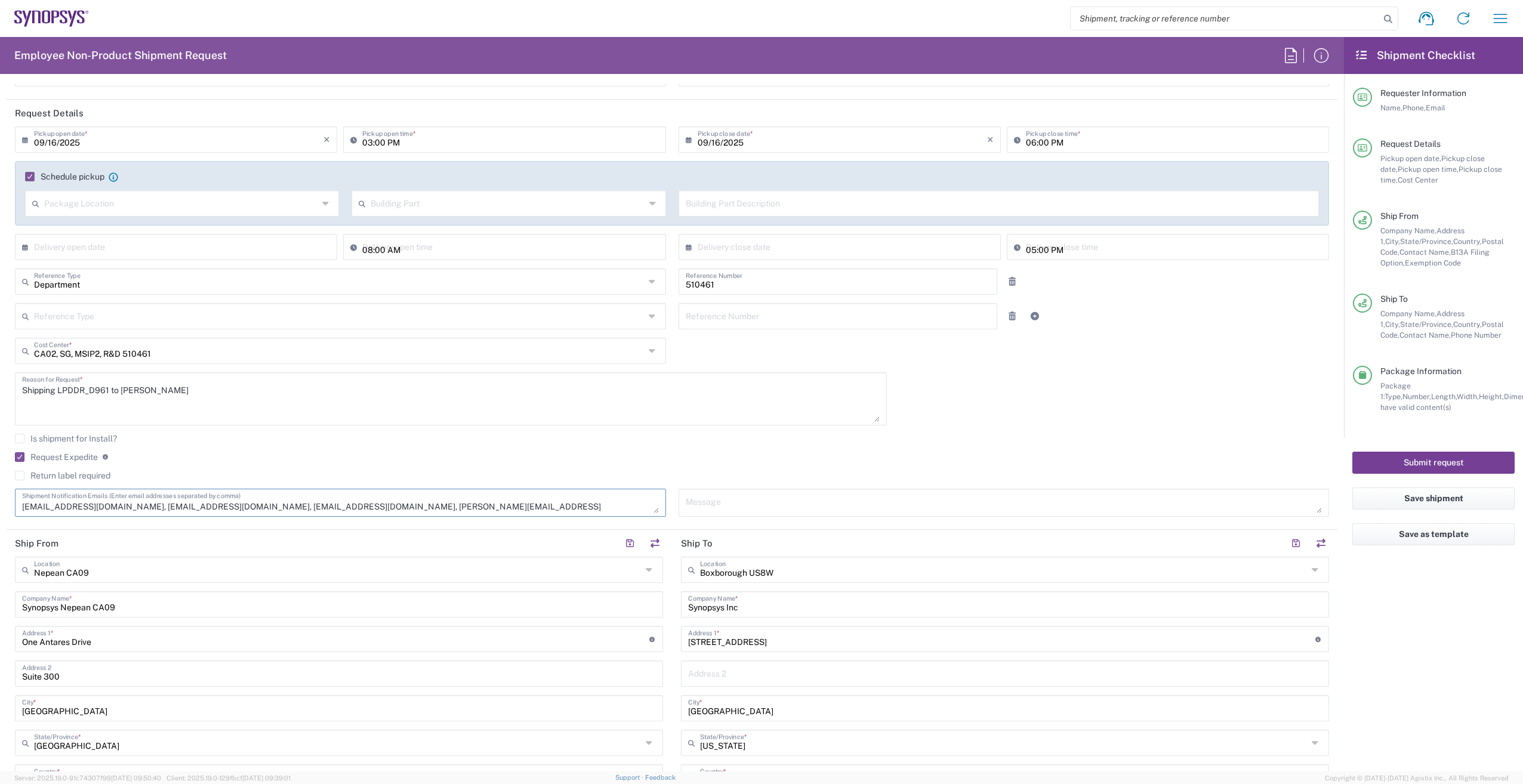
type textarea "shipping@synopsys.com, ca09lab-logistics@synopsys.com, lsteph@synopsys.com, stp…"
click at [1463, 453] on button "Submit request" at bounding box center [1434, 462] width 162 height 22
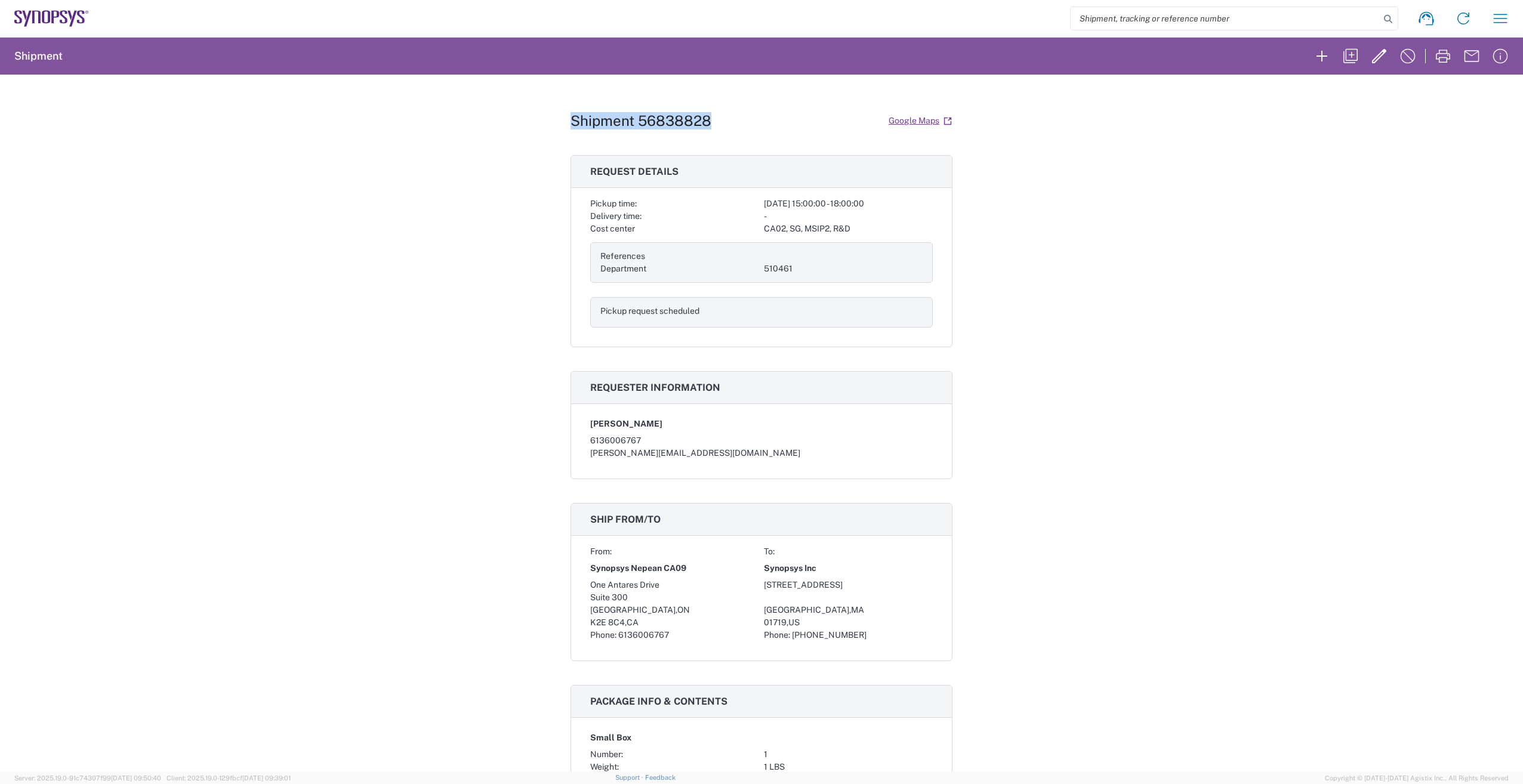
drag, startPoint x: 713, startPoint y: 119, endPoint x: 566, endPoint y: 118, distance: 147.0
click at [570, 118] on div "Shipment 56838828 Google Maps" at bounding box center [762, 121] width 382 height 21
drag, startPoint x: 566, startPoint y: 118, endPoint x: 586, endPoint y: 118, distance: 20.0
copy h1 "Shipment 56838828"
